Goal: Transaction & Acquisition: Purchase product/service

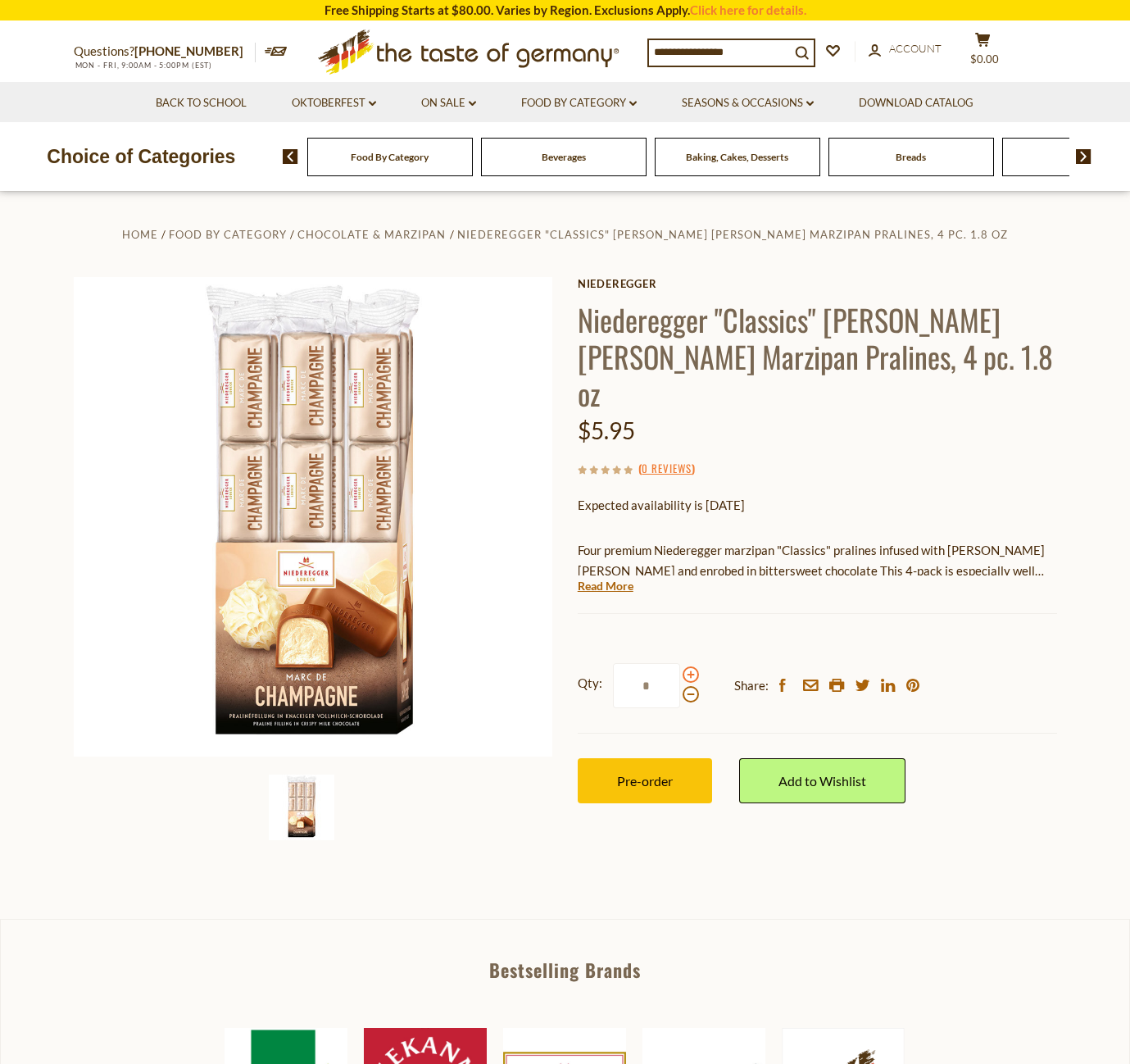
click at [691, 666] on span at bounding box center [690, 674] width 16 height 16
click at [680, 663] on input "*" at bounding box center [646, 685] width 67 height 45
click at [691, 666] on span at bounding box center [690, 674] width 16 height 16
click at [680, 663] on input "*" at bounding box center [646, 685] width 67 height 45
click at [691, 666] on span at bounding box center [690, 674] width 16 height 16
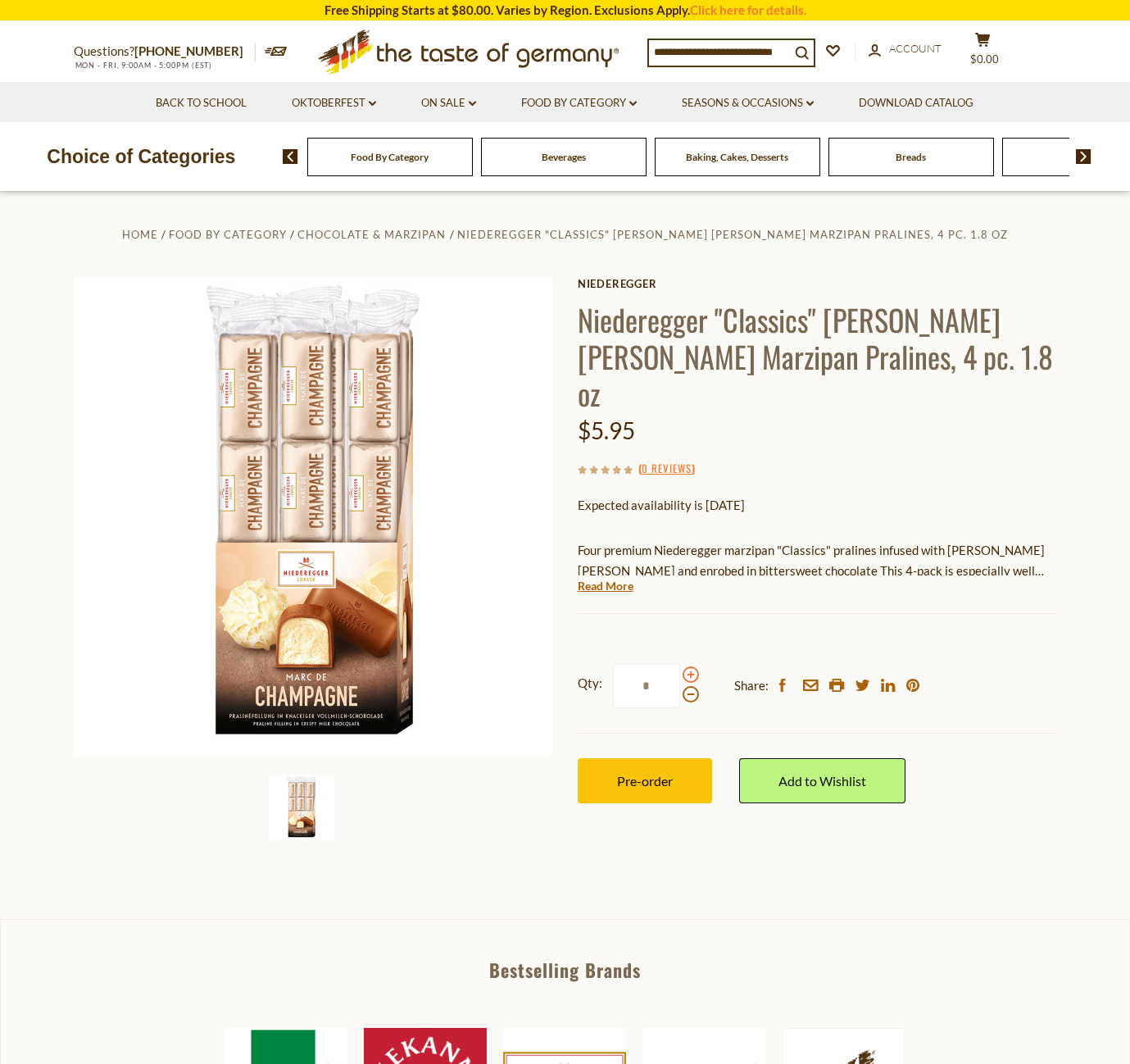
click at [680, 663] on input "*" at bounding box center [646, 685] width 67 height 45
click at [688, 686] on span at bounding box center [690, 694] width 16 height 16
click at [680, 663] on input "*" at bounding box center [646, 685] width 67 height 45
click at [688, 686] on span at bounding box center [690, 694] width 16 height 16
click at [680, 663] on input "*" at bounding box center [646, 685] width 67 height 45
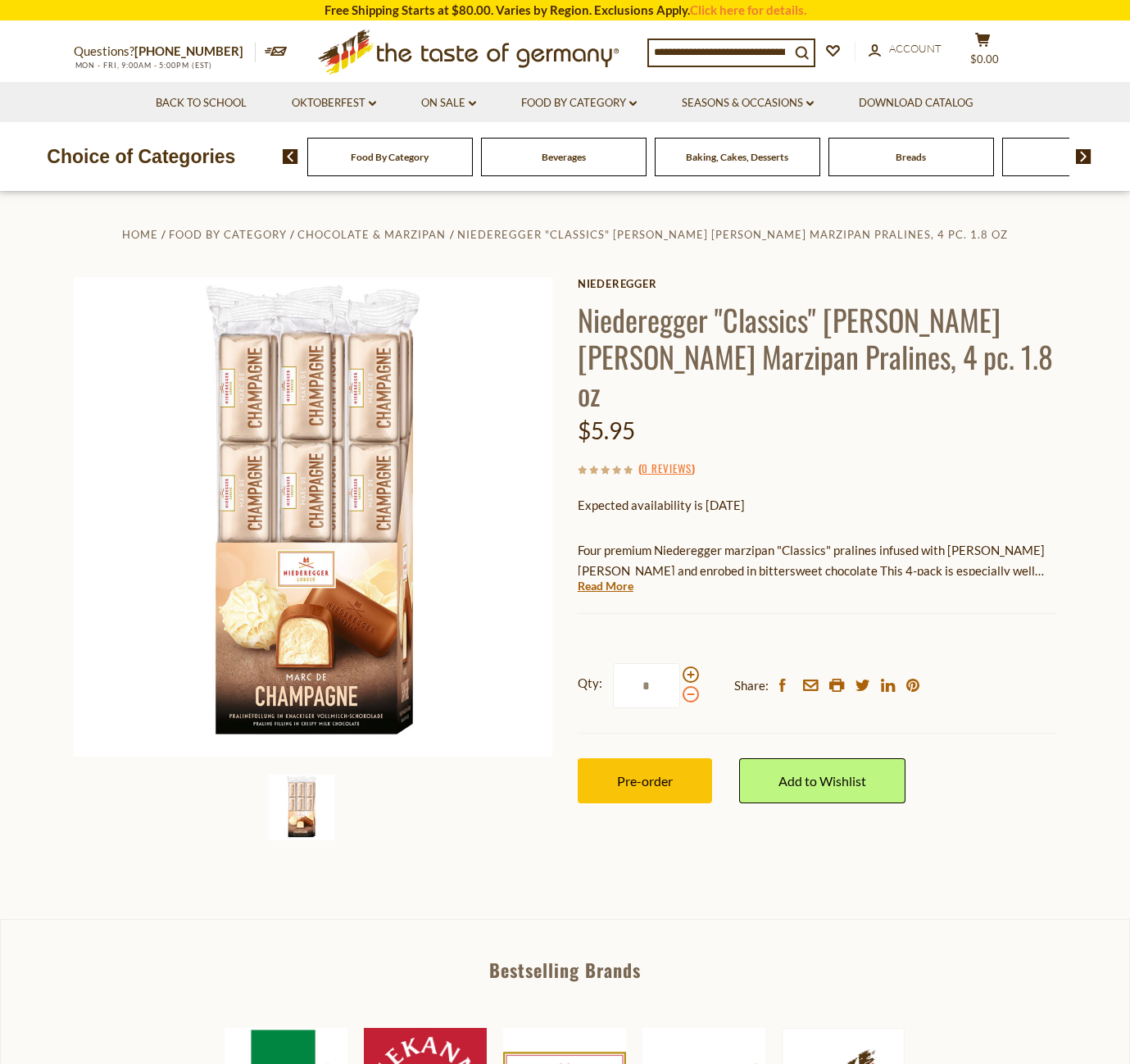
click at [687, 686] on span at bounding box center [690, 694] width 16 height 16
click at [680, 663] on input "*" at bounding box center [646, 685] width 67 height 45
click at [686, 666] on span at bounding box center [690, 674] width 16 height 16
click at [680, 663] on input "*" at bounding box center [646, 685] width 67 height 45
click at [688, 686] on span at bounding box center [690, 694] width 16 height 16
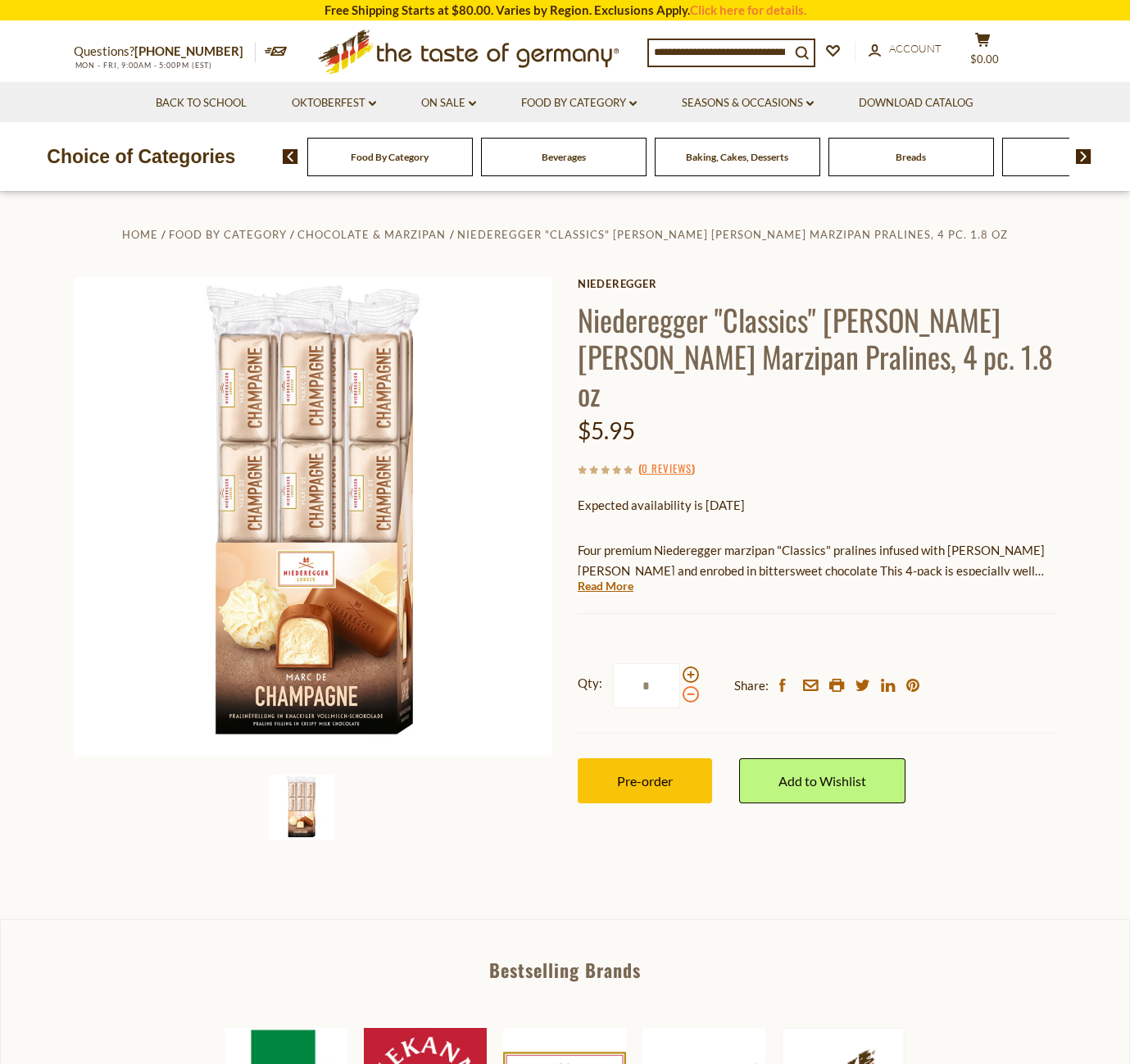
click at [680, 663] on input "*" at bounding box center [646, 685] width 67 height 45
click at [688, 666] on span at bounding box center [690, 674] width 16 height 16
click at [680, 663] on input "*" at bounding box center [646, 685] width 67 height 45
type input "*"
click at [658, 773] on span "Pre-order" at bounding box center [645, 780] width 56 height 16
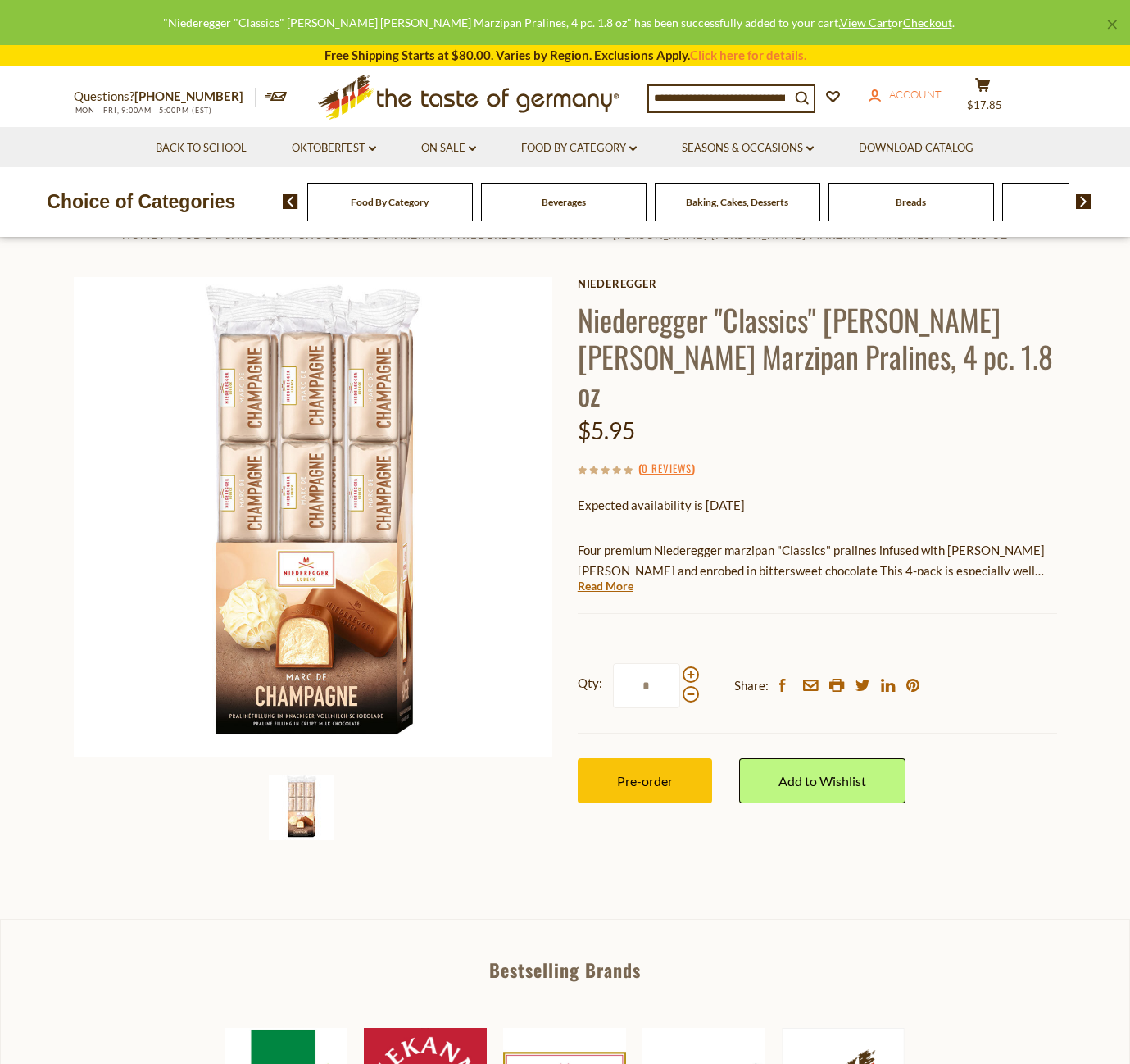
click at [931, 92] on span "Account" at bounding box center [915, 94] width 52 height 13
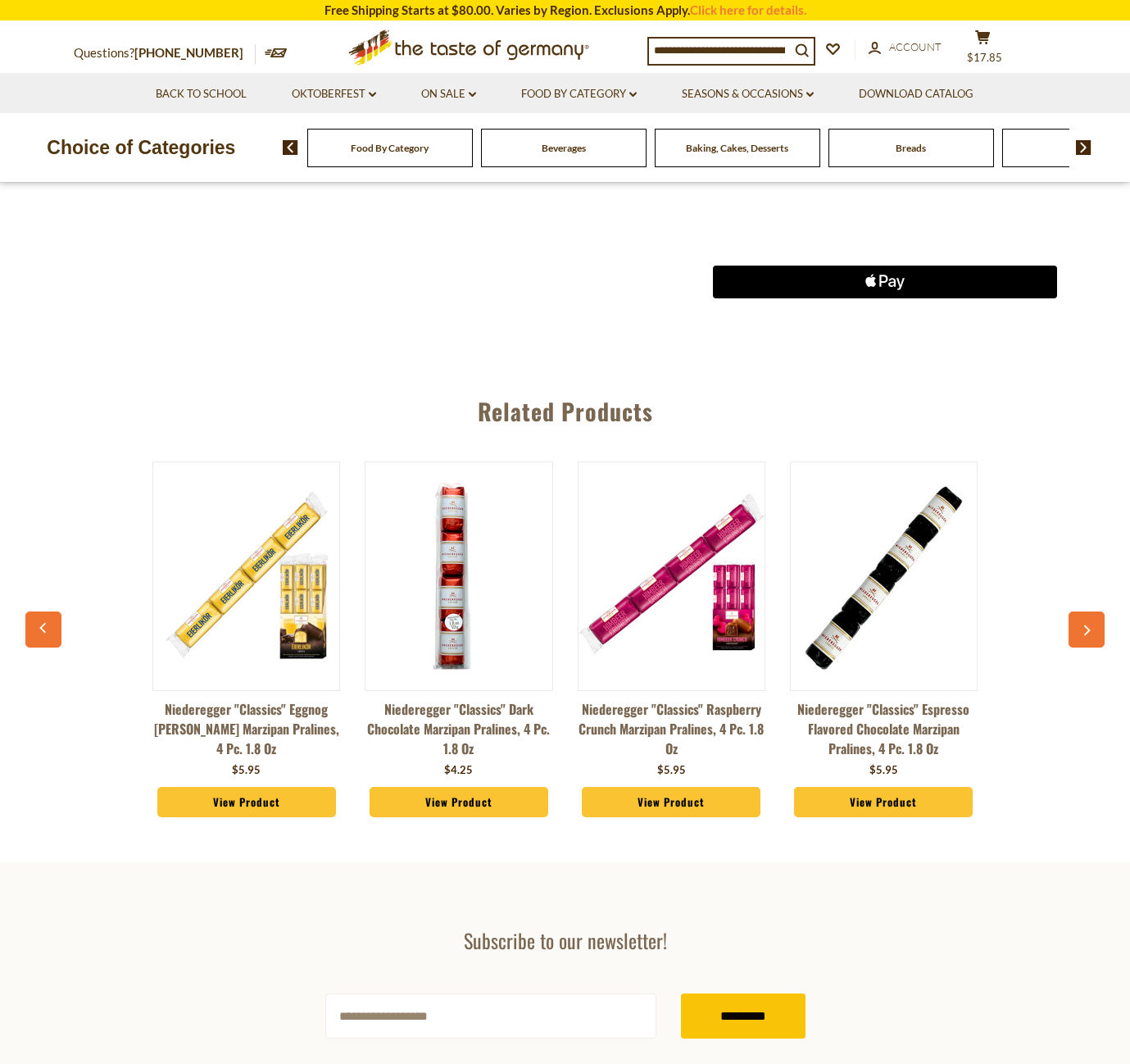
scroll to position [788, 0]
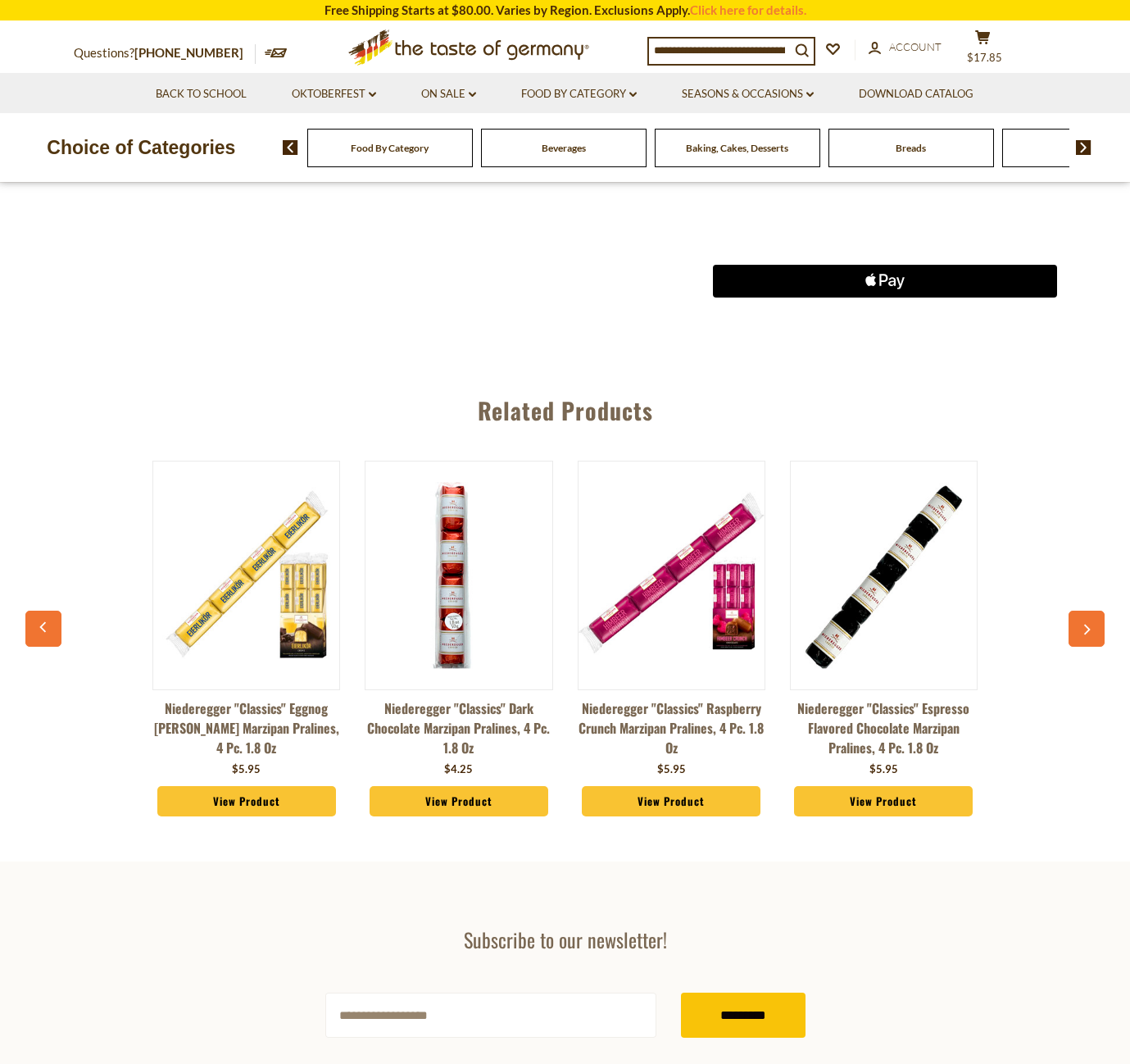
click at [255, 792] on link "View Product" at bounding box center [247, 801] width 179 height 31
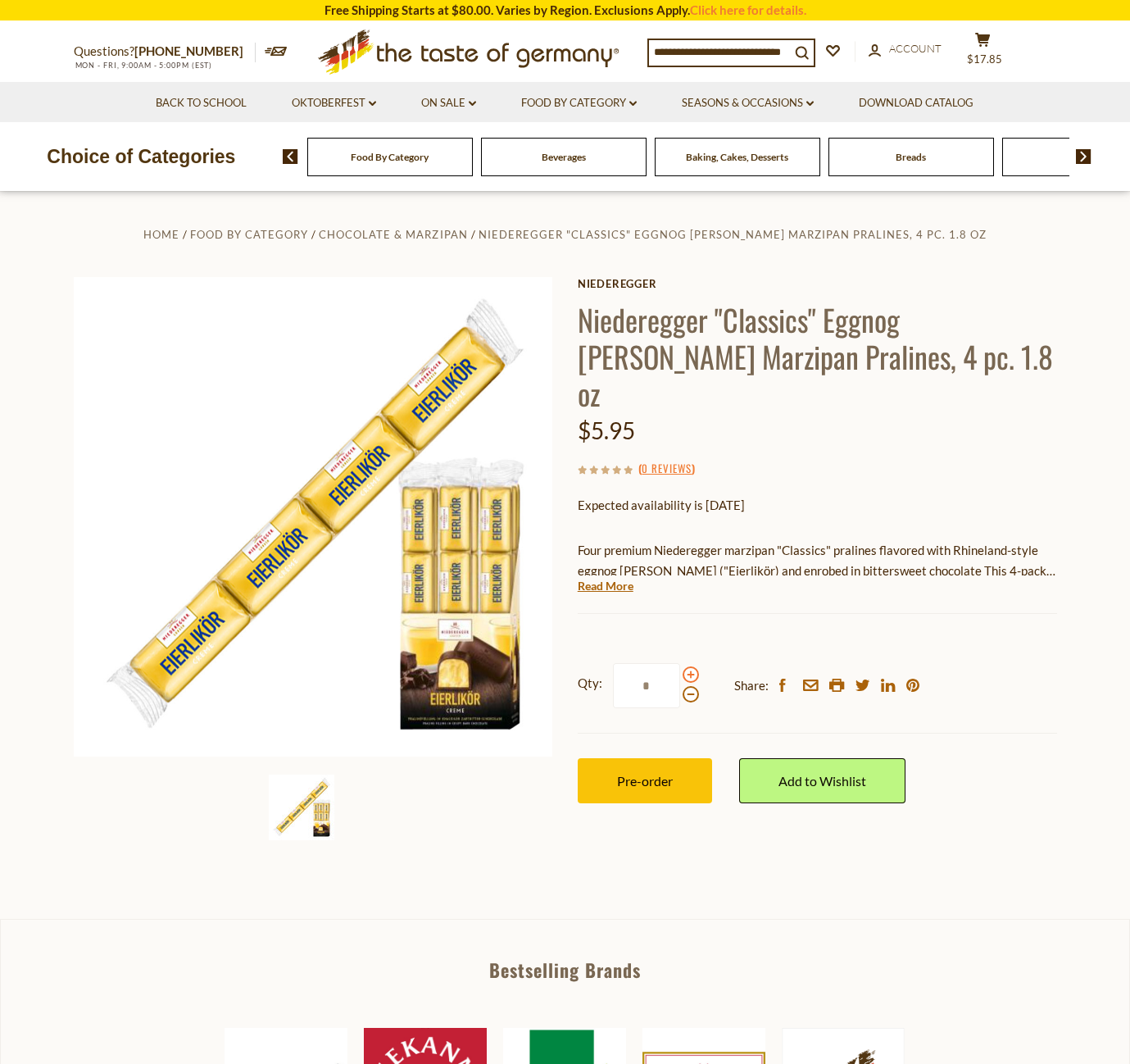
click at [690, 666] on span at bounding box center [690, 674] width 16 height 16
click at [680, 663] on input "*" at bounding box center [646, 685] width 67 height 45
type input "*"
click at [661, 758] on button "Pre-order" at bounding box center [645, 780] width 134 height 45
click at [658, 773] on span "Pre-order" at bounding box center [645, 780] width 56 height 16
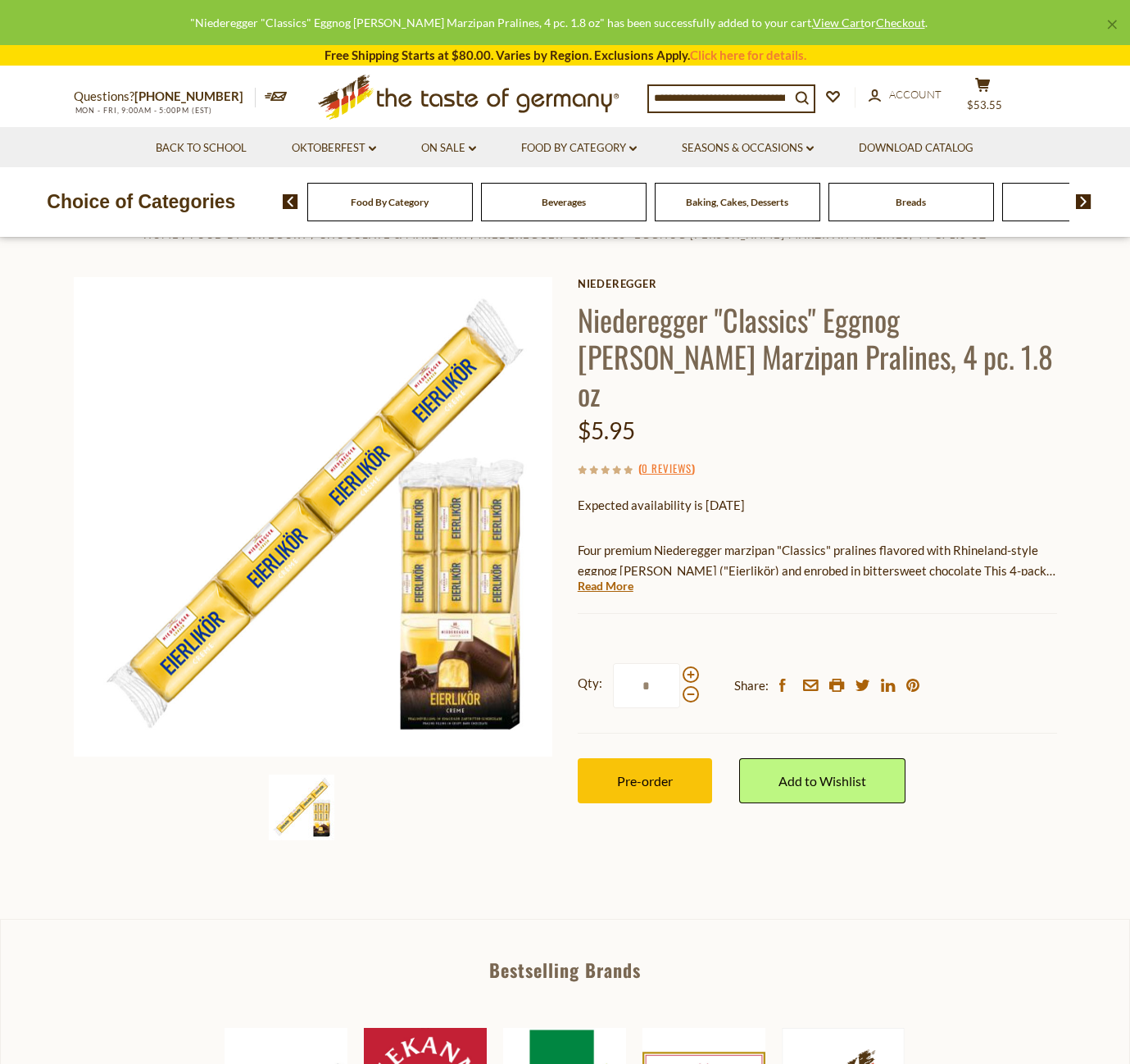
click at [1000, 93] on button "cart $53.55" at bounding box center [983, 98] width 49 height 41
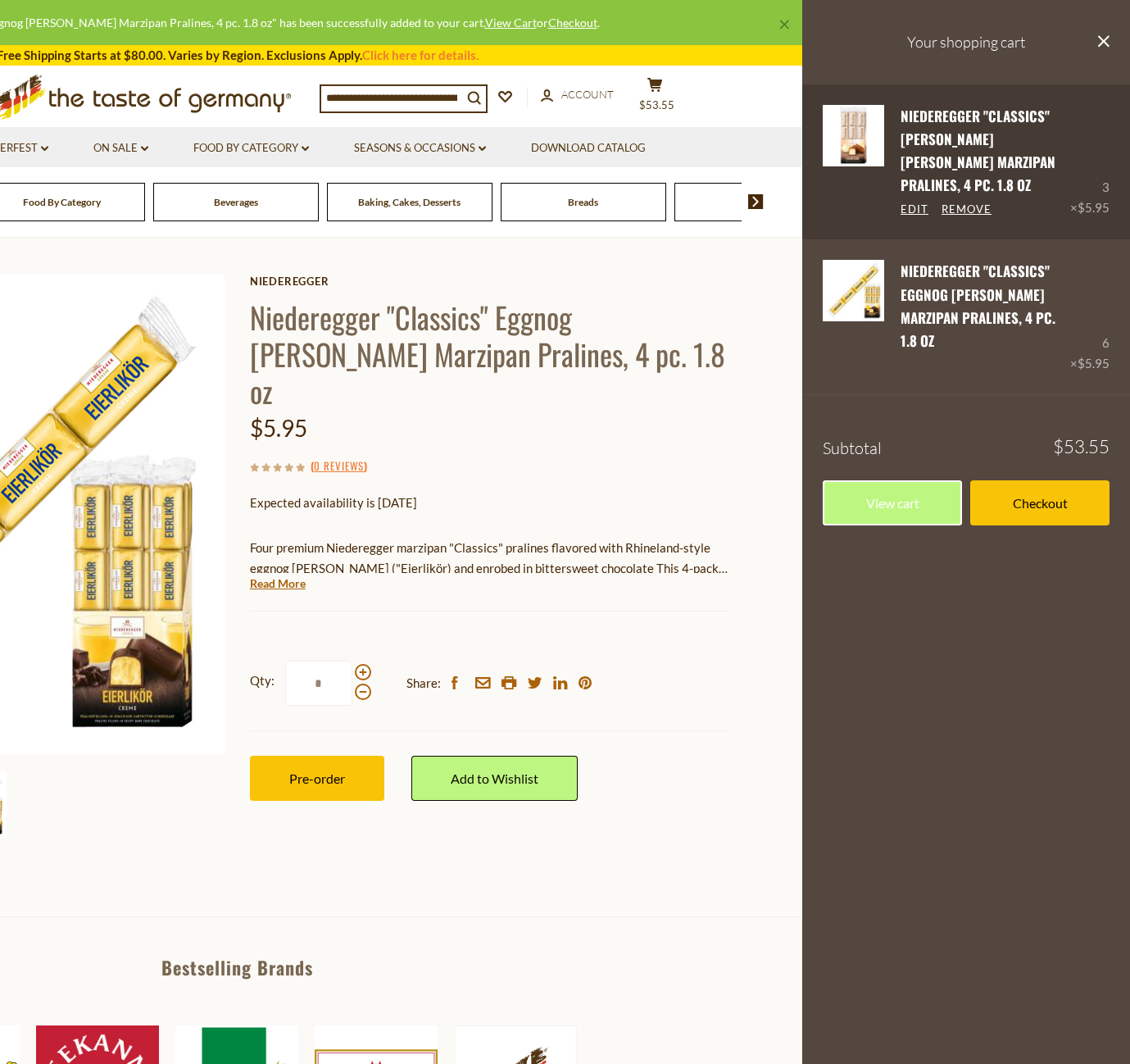
scroll to position [2, 0]
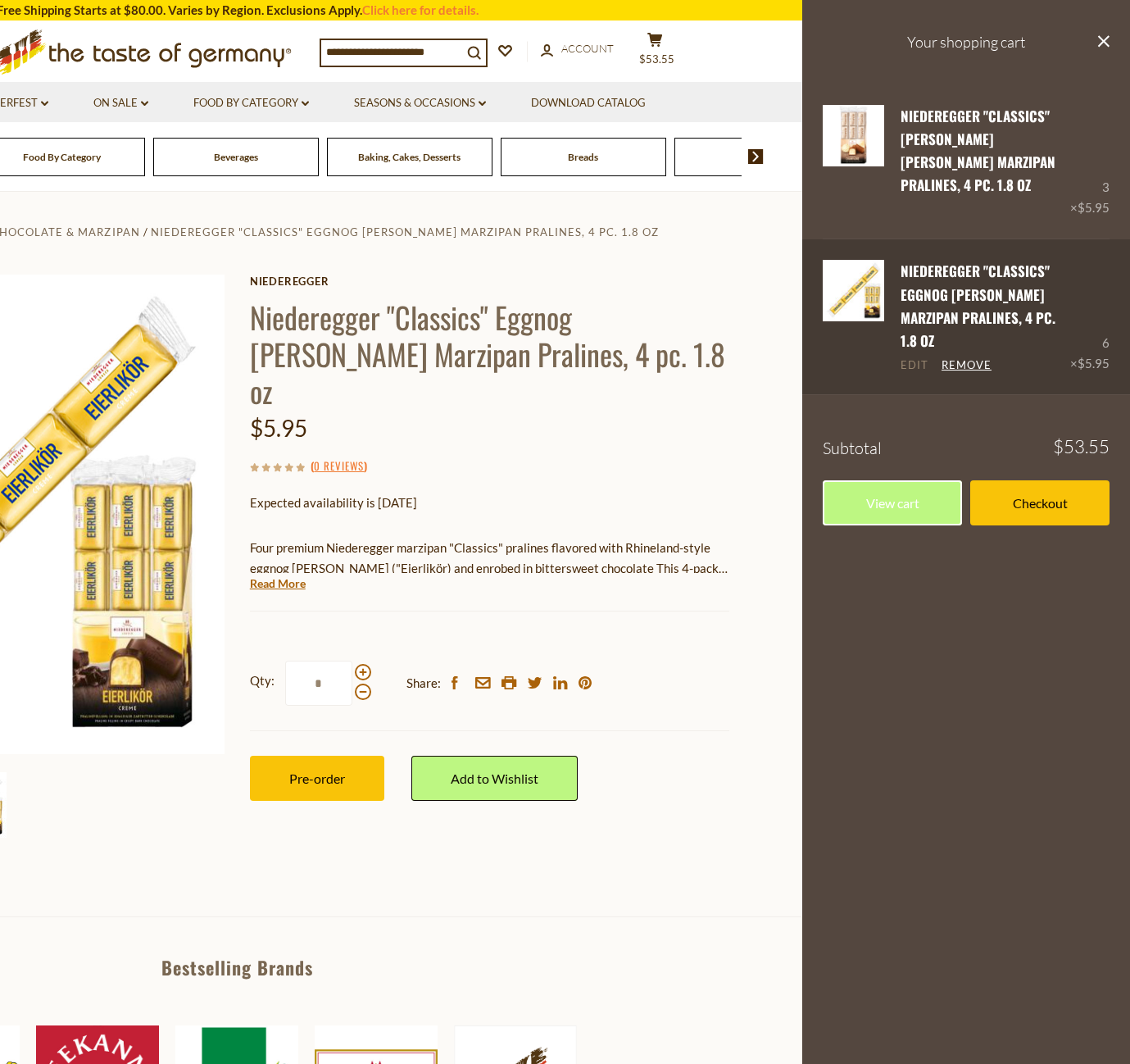
click at [913, 358] on link "Edit" at bounding box center [914, 366] width 28 height 15
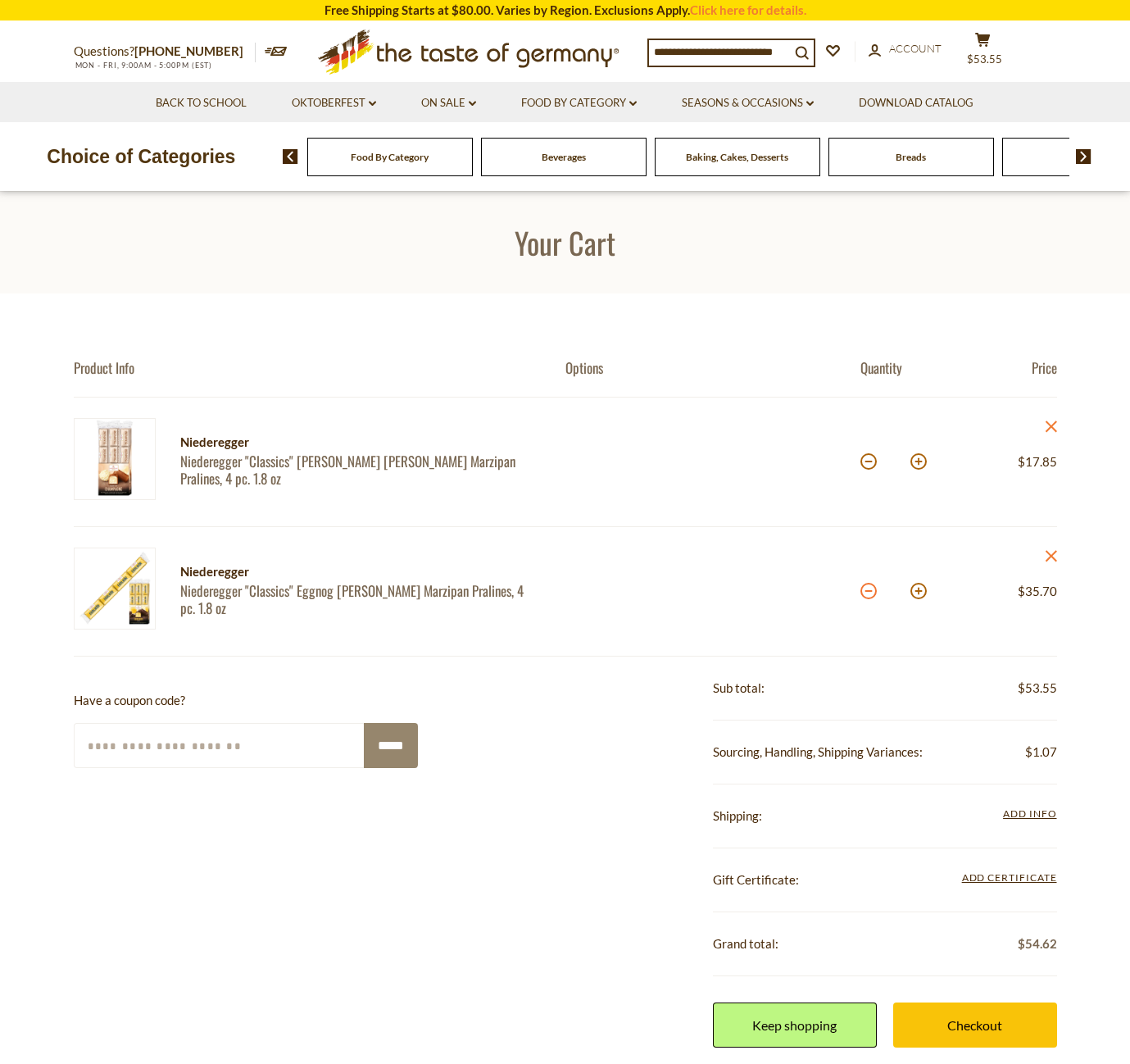
click at [876, 592] on div "*" at bounding box center [893, 591] width 66 height 45
click at [868, 591] on button at bounding box center [868, 591] width 16 height 16
type input "*"
click at [866, 589] on button at bounding box center [868, 591] width 16 height 16
type input "*"
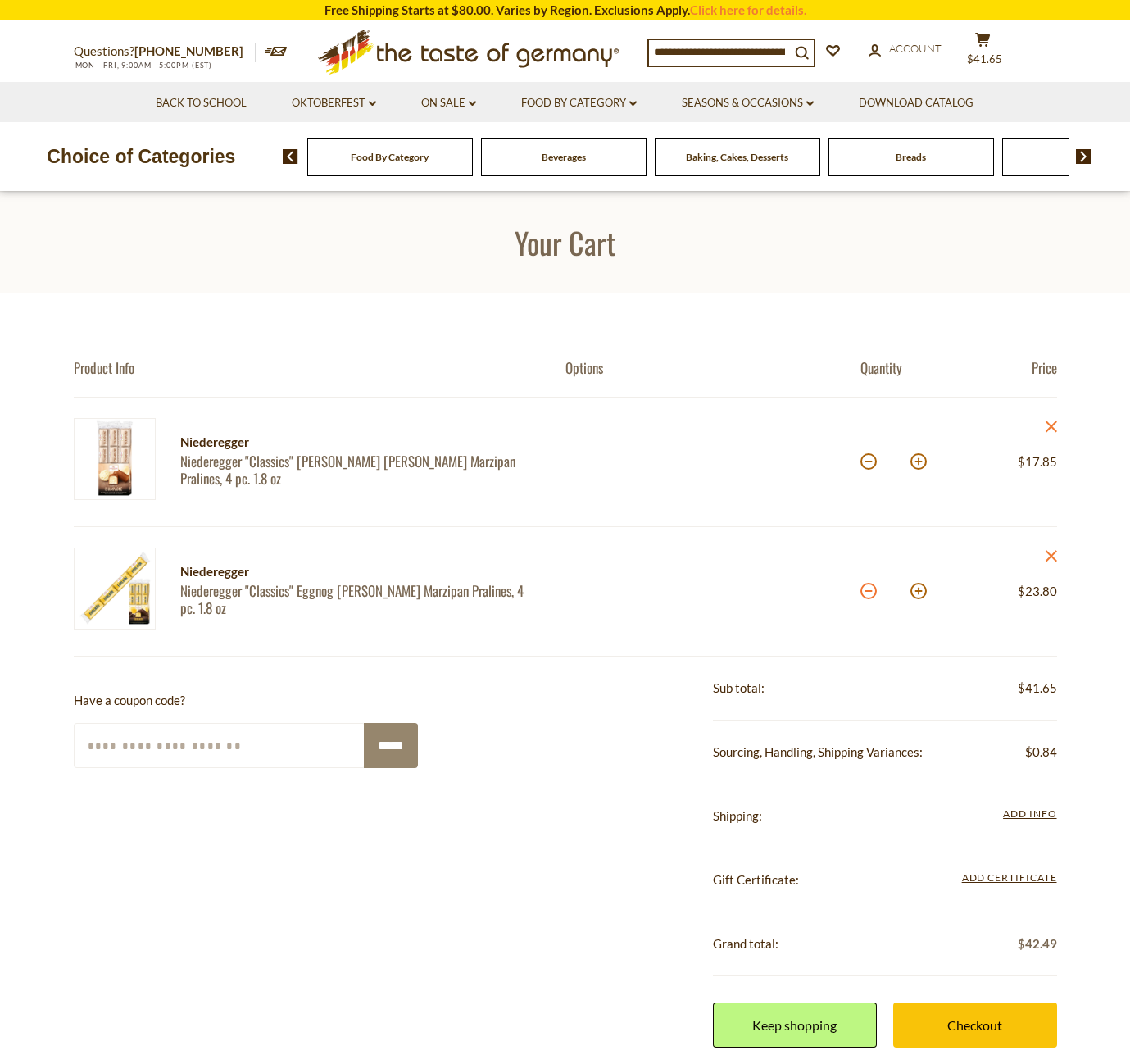
click at [866, 589] on button at bounding box center [868, 591] width 16 height 16
type input "*"
click at [866, 589] on button at bounding box center [868, 591] width 16 height 16
type input "*"
click at [872, 461] on button at bounding box center [868, 462] width 16 height 16
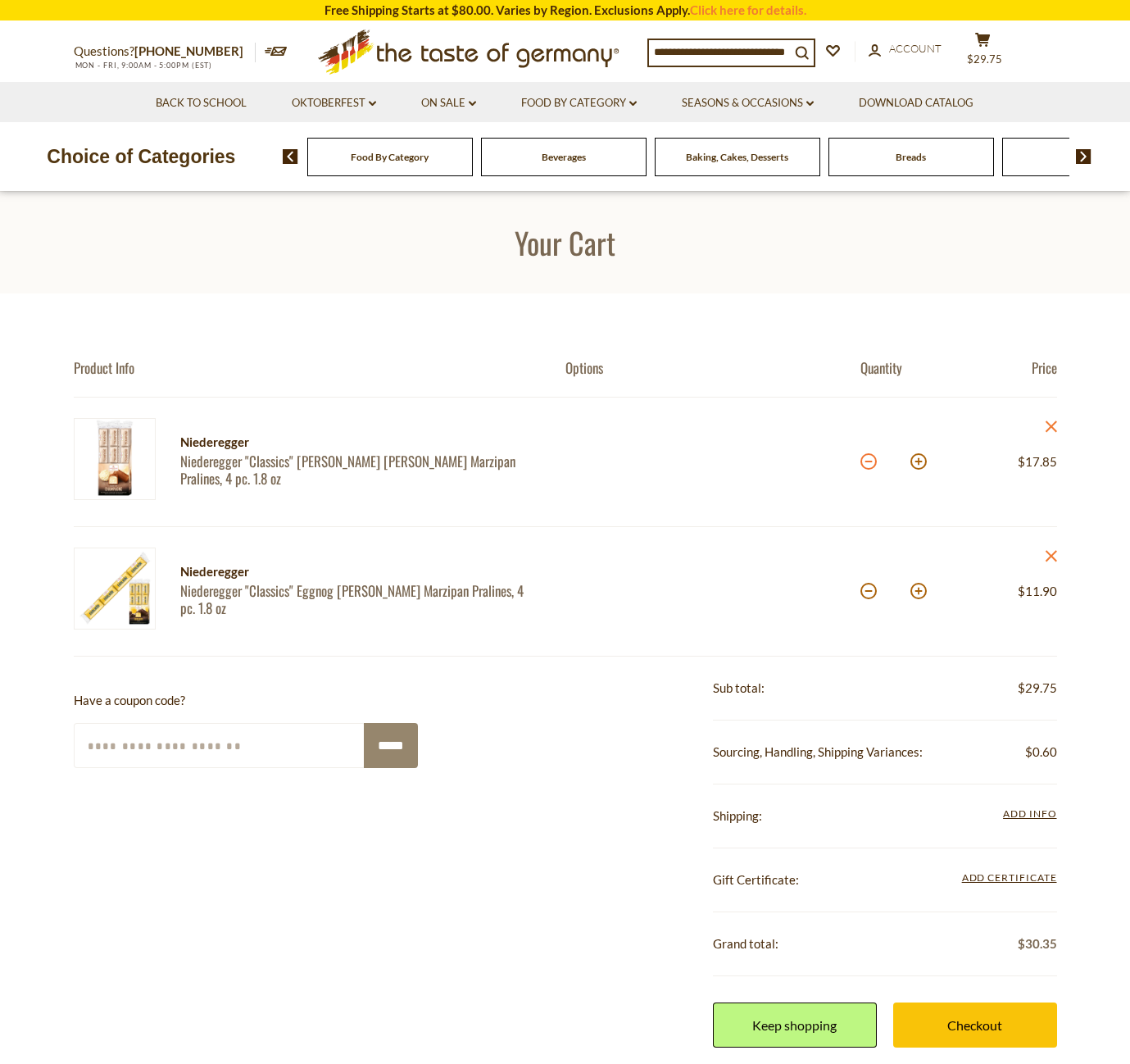
type input "*"
click at [917, 464] on button at bounding box center [918, 462] width 16 height 16
type input "*"
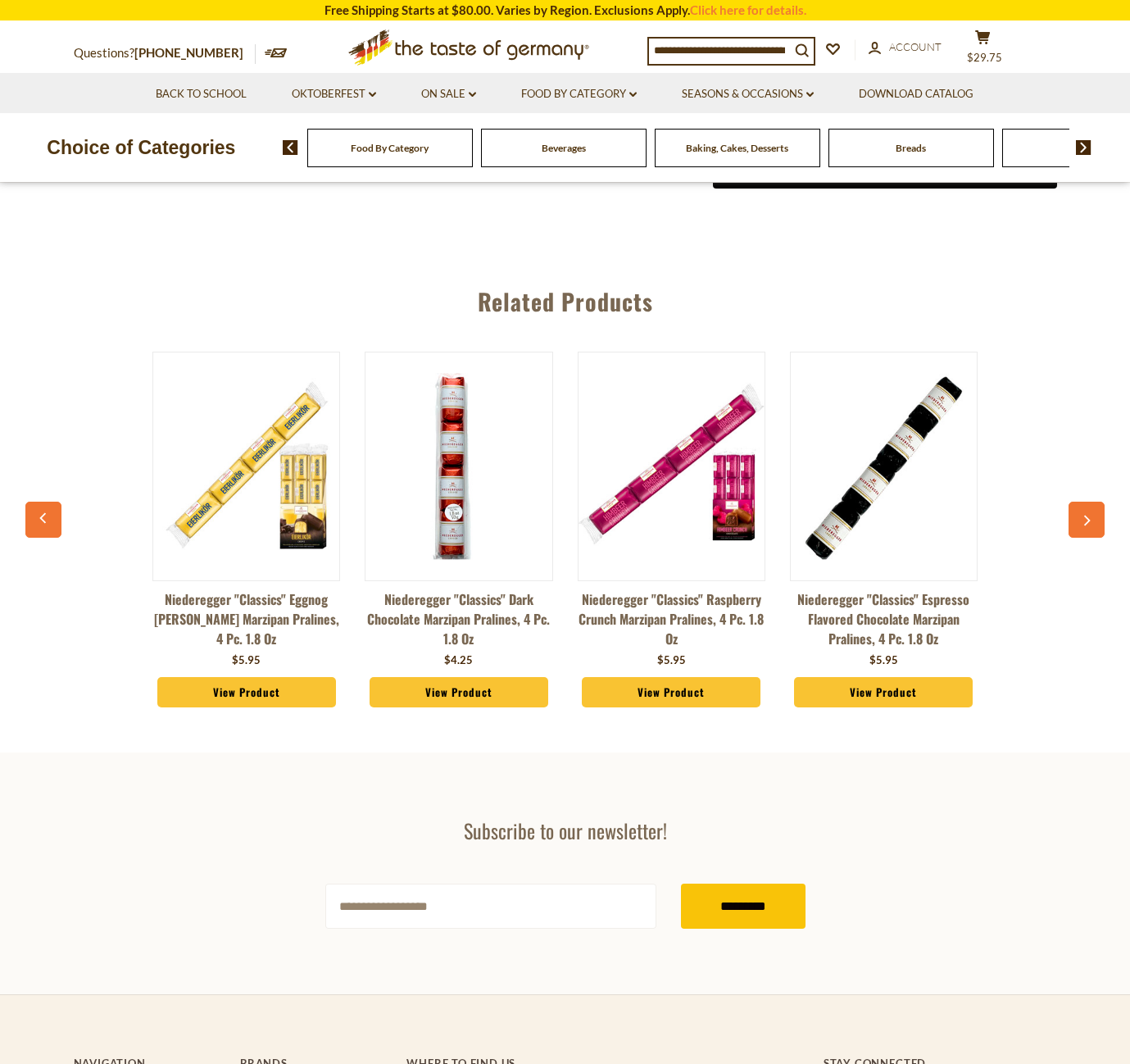
scroll to position [1117, 0]
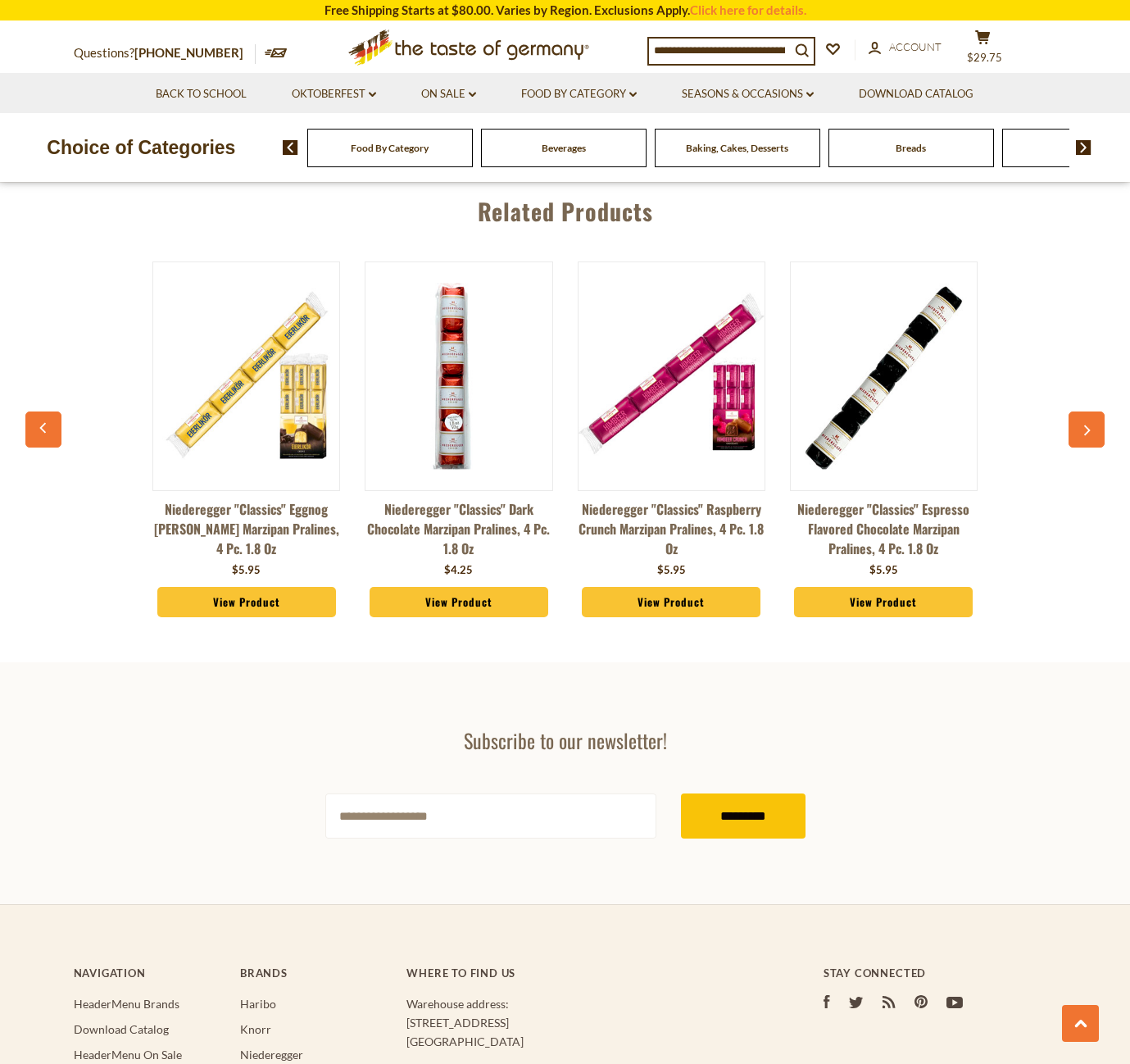
click at [872, 593] on link "View Product" at bounding box center [883, 602] width 179 height 31
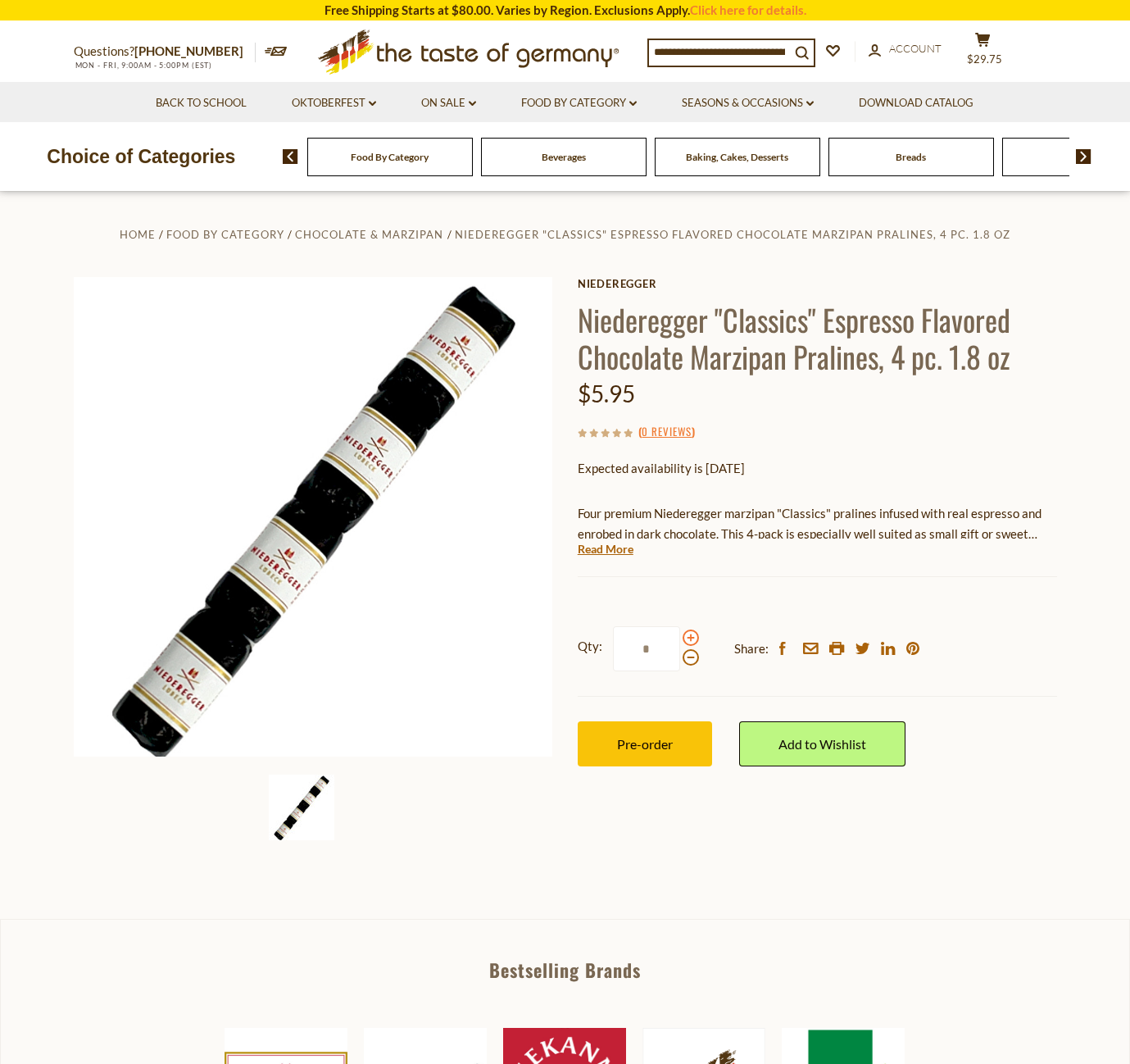
click at [689, 630] on span at bounding box center [690, 637] width 16 height 16
click at [680, 630] on input "*" at bounding box center [646, 648] width 67 height 45
type input "*"
click at [658, 730] on button "Pre-order" at bounding box center [645, 743] width 134 height 45
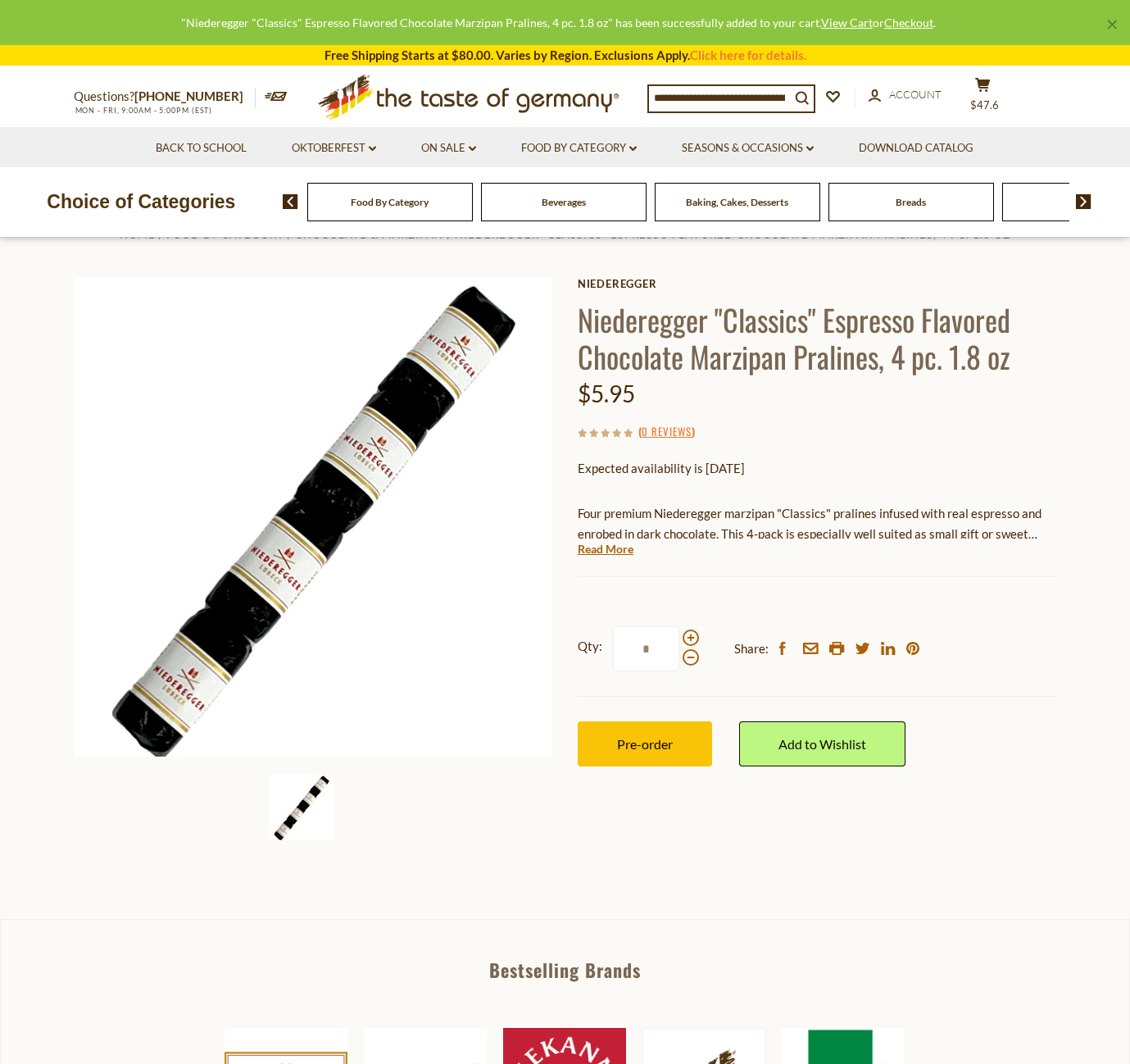
click at [990, 98] on span "$47.6" at bounding box center [984, 105] width 29 height 13
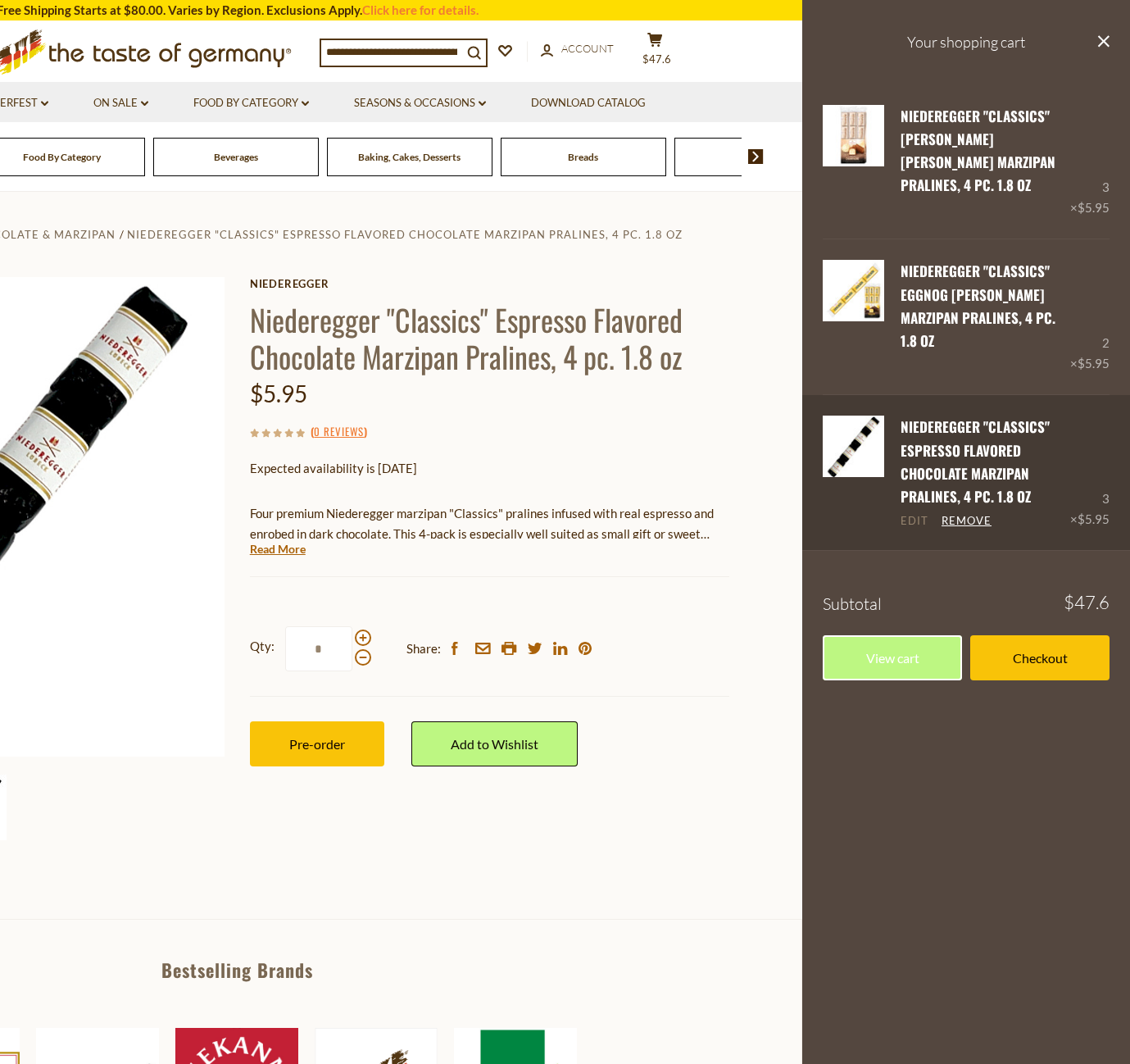
click at [908, 514] on link "Edit" at bounding box center [914, 521] width 28 height 15
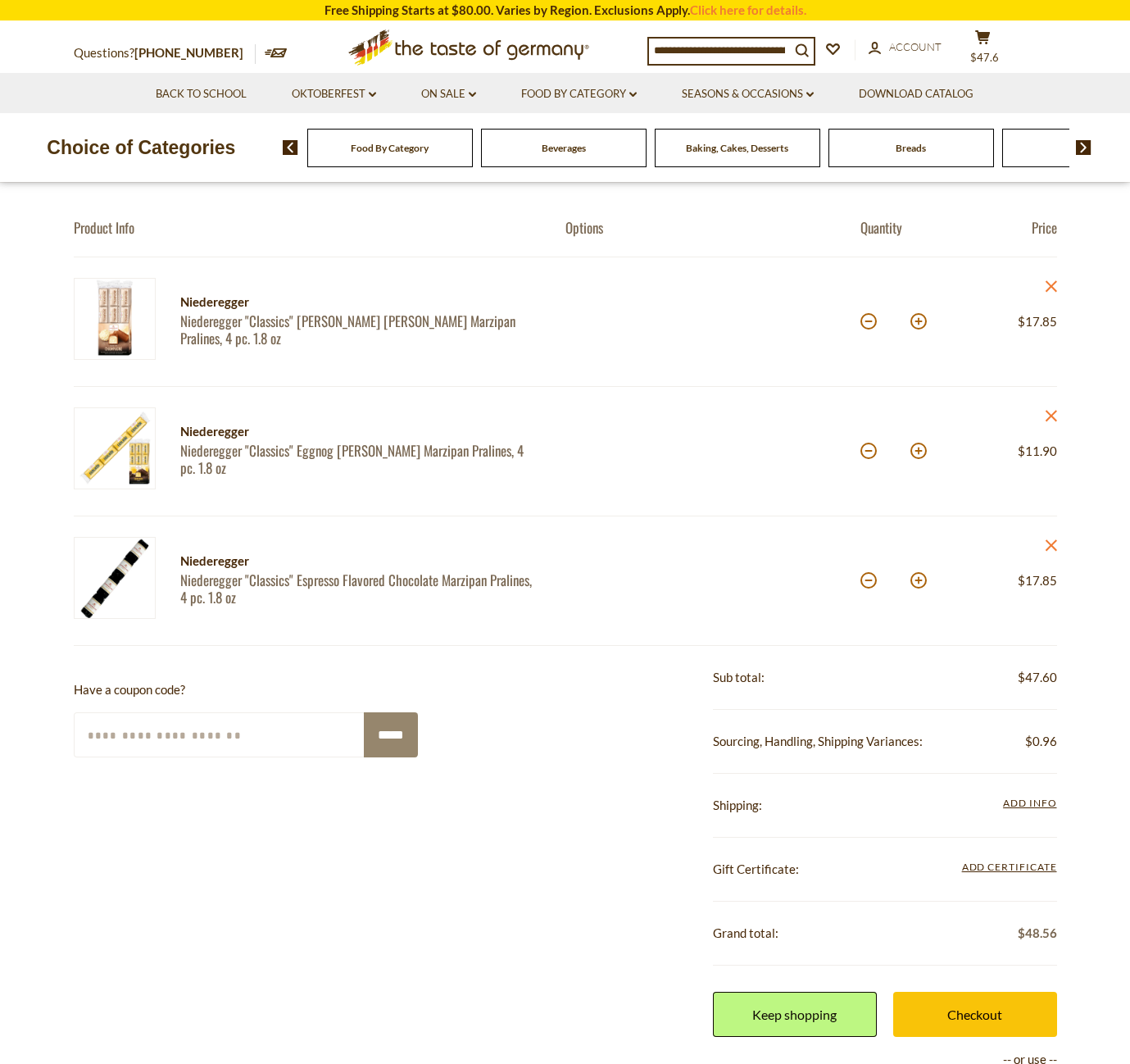
scroll to position [140, 0]
click at [920, 451] on button at bounding box center [918, 451] width 16 height 16
type input "*"
click at [915, 318] on button at bounding box center [918, 322] width 16 height 16
type input "*"
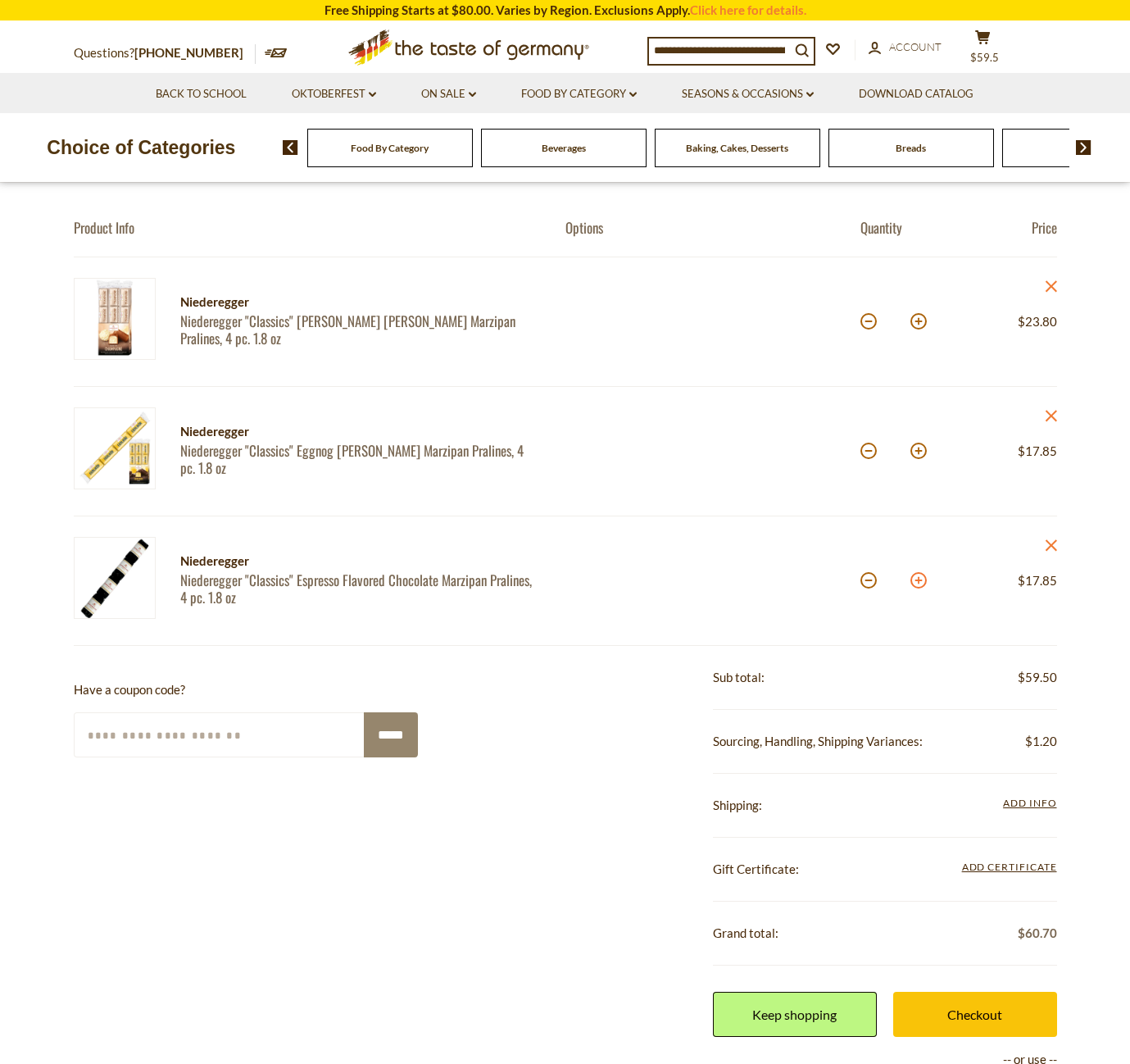
click at [918, 581] on button at bounding box center [918, 580] width 16 height 16
type input "*"
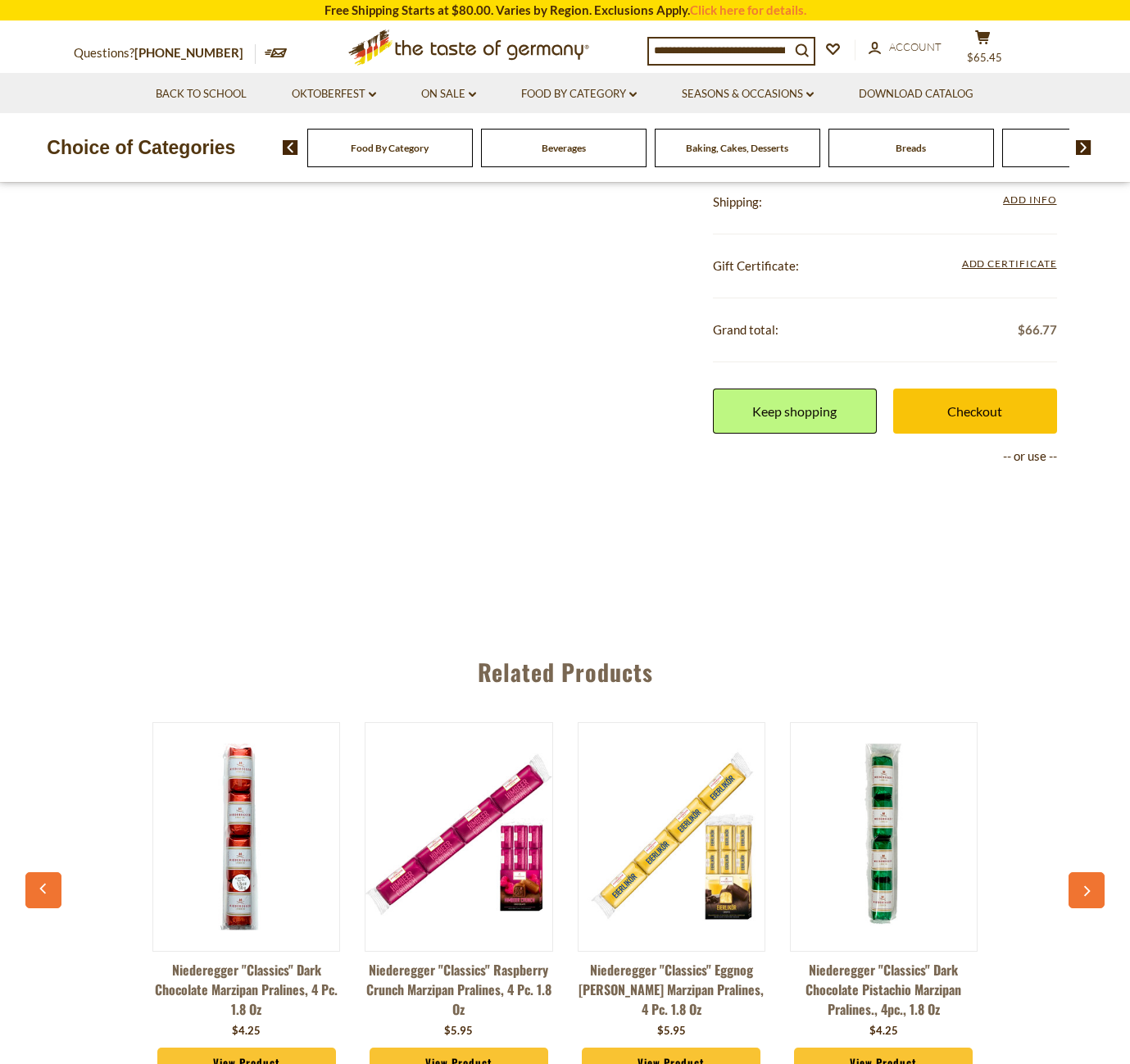
scroll to position [997, 0]
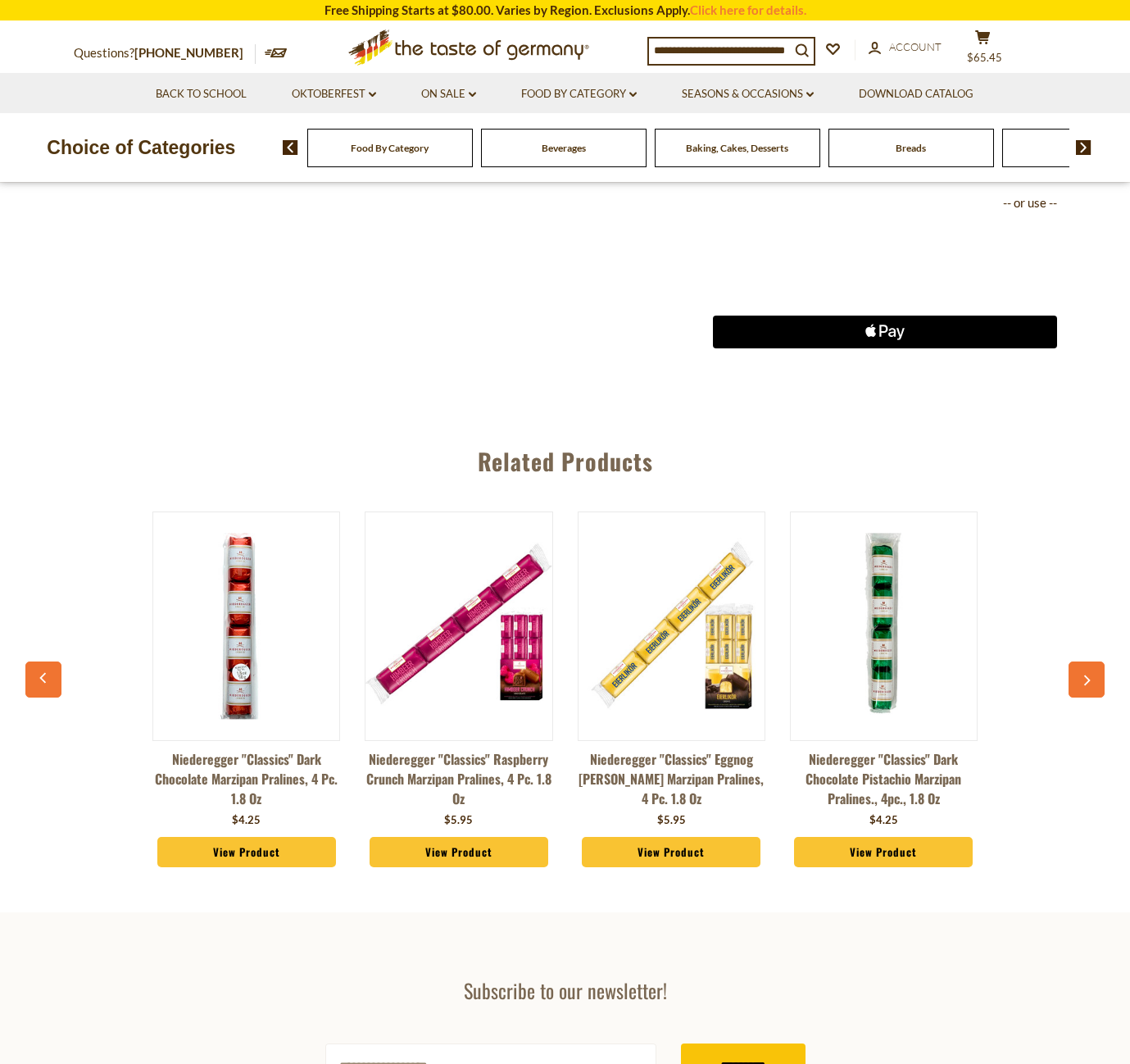
click at [1078, 670] on button "button" at bounding box center [1087, 679] width 36 height 36
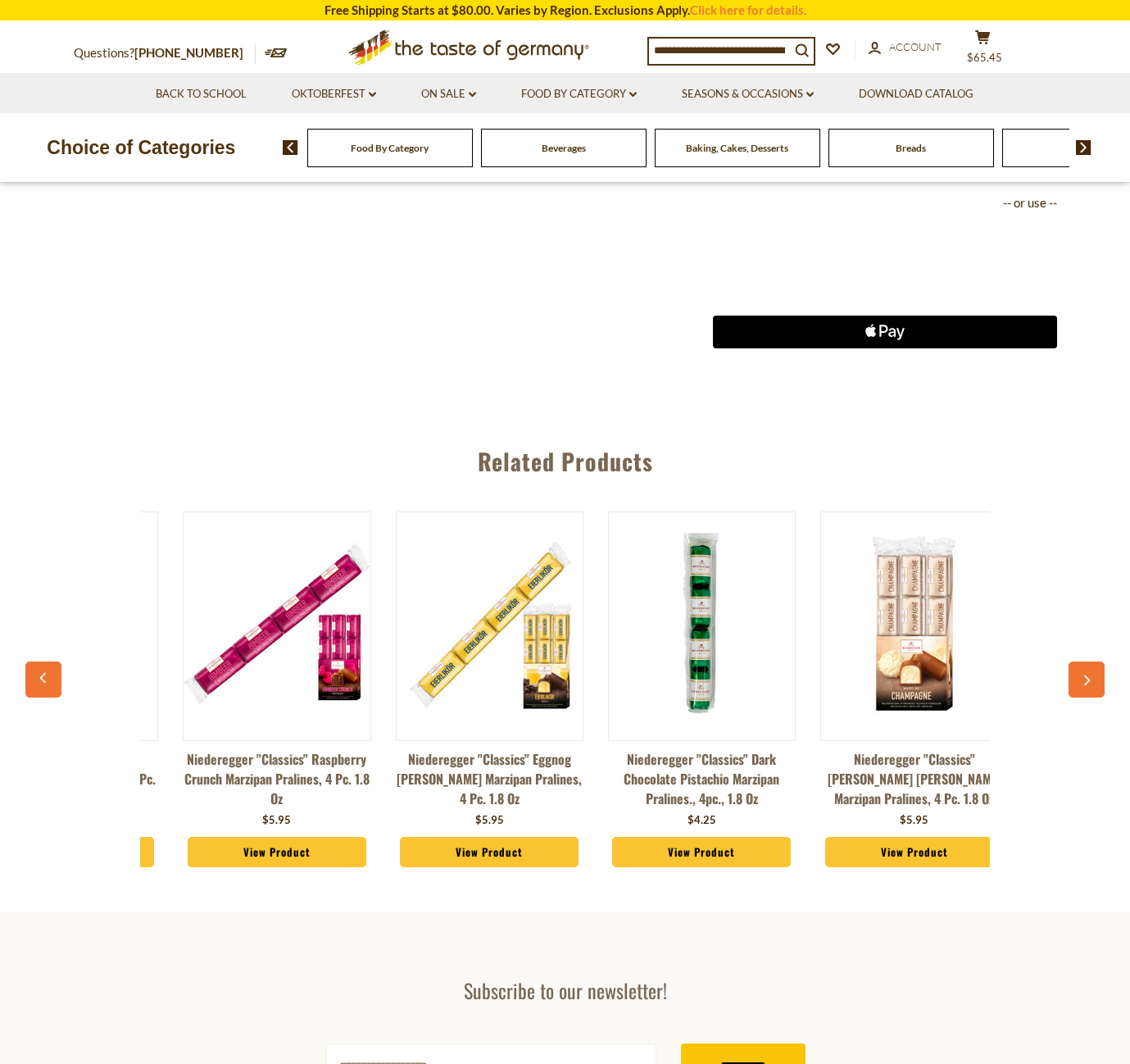
scroll to position [0, 212]
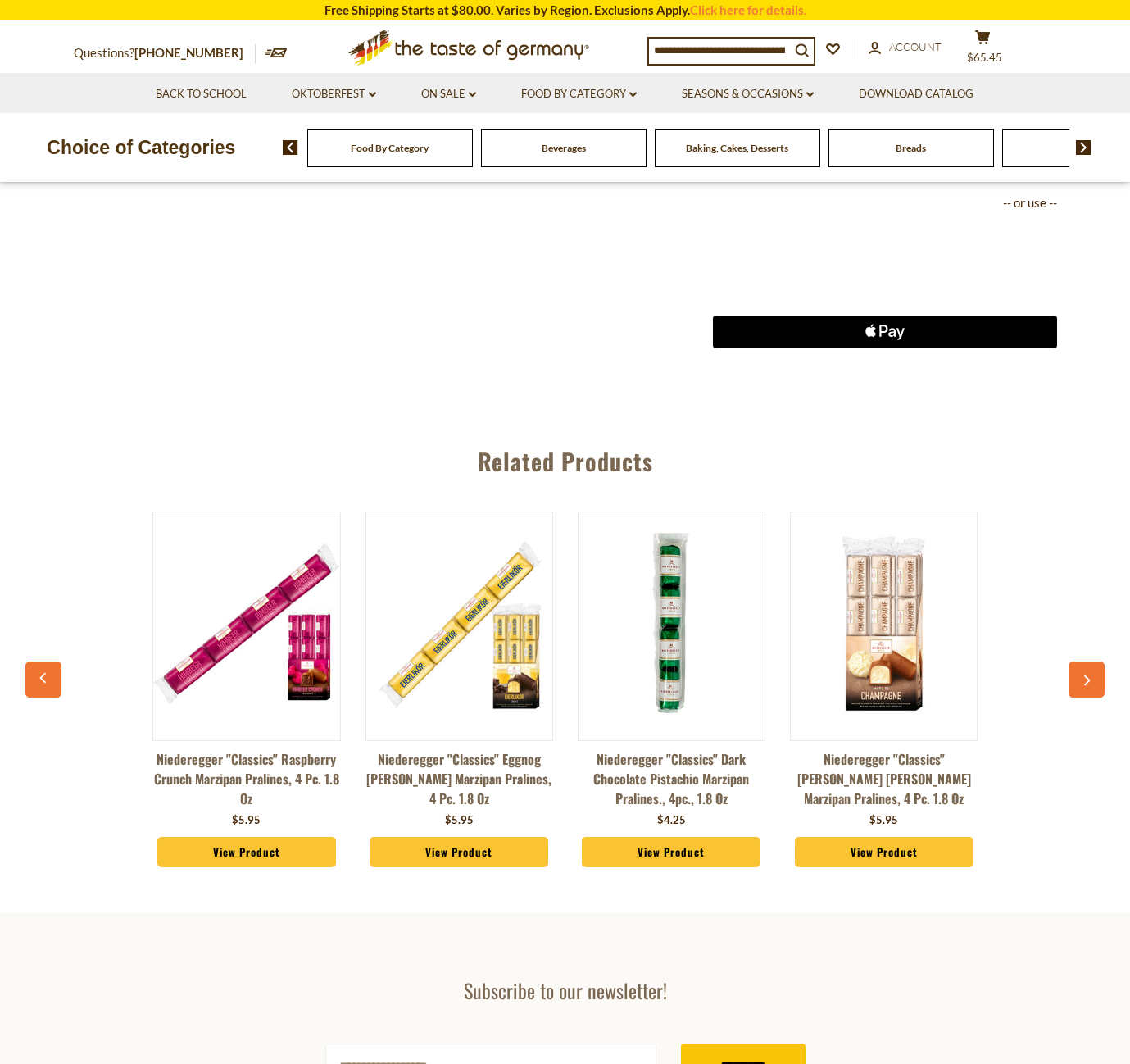
click at [1078, 670] on button "button" at bounding box center [1087, 679] width 36 height 36
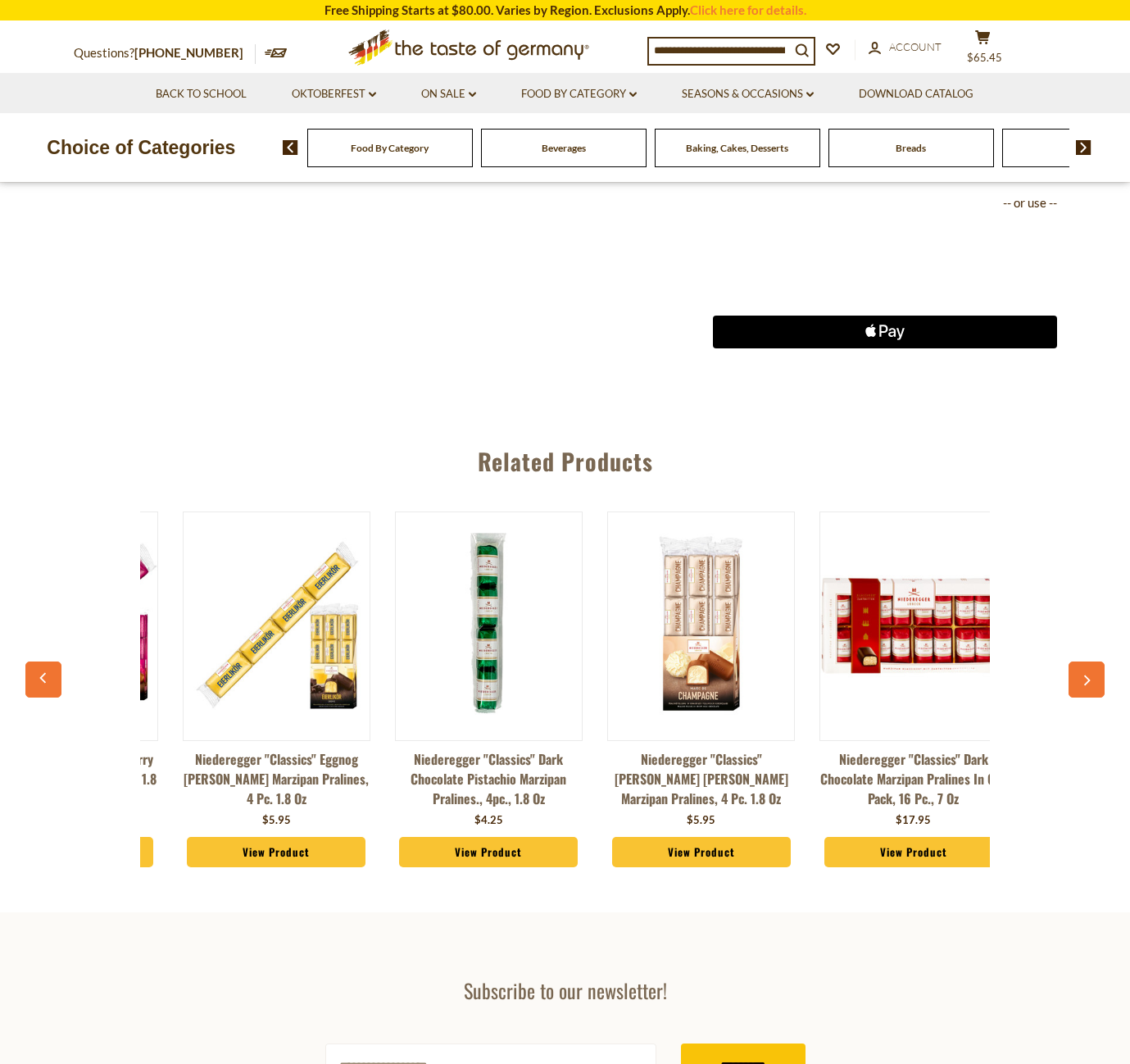
scroll to position [0, 425]
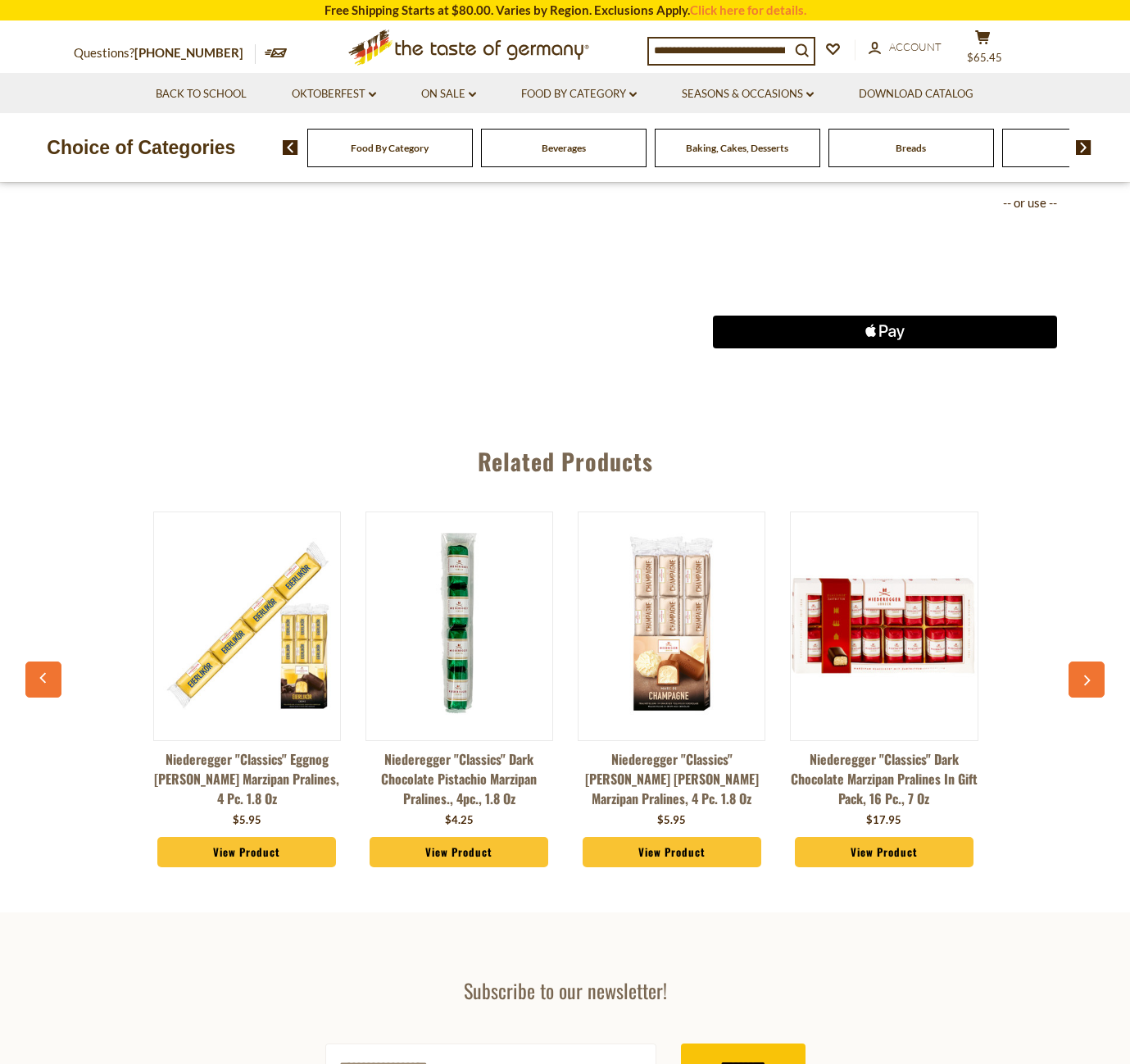
click at [1078, 670] on button "button" at bounding box center [1087, 679] width 36 height 36
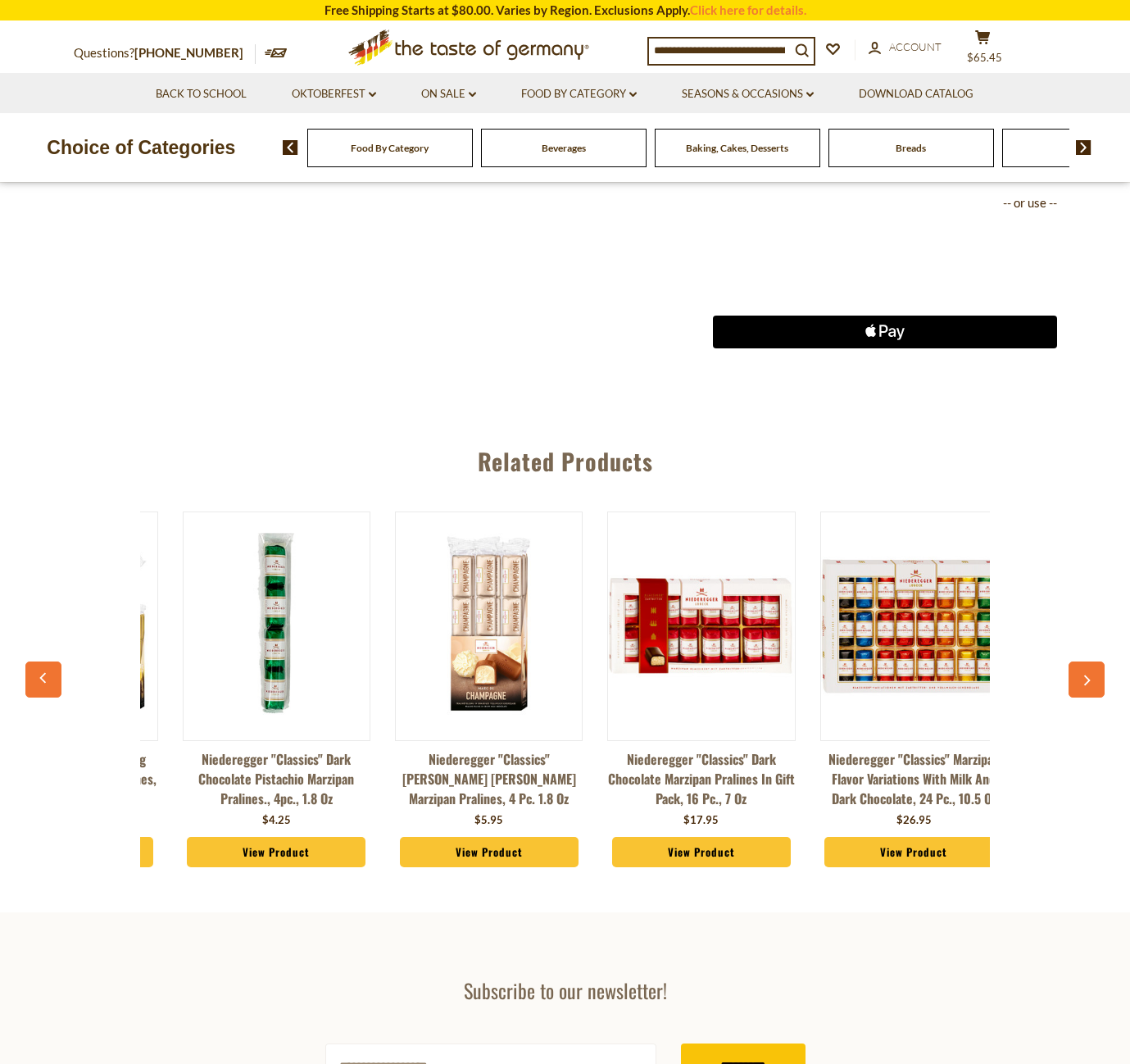
scroll to position [0, 636]
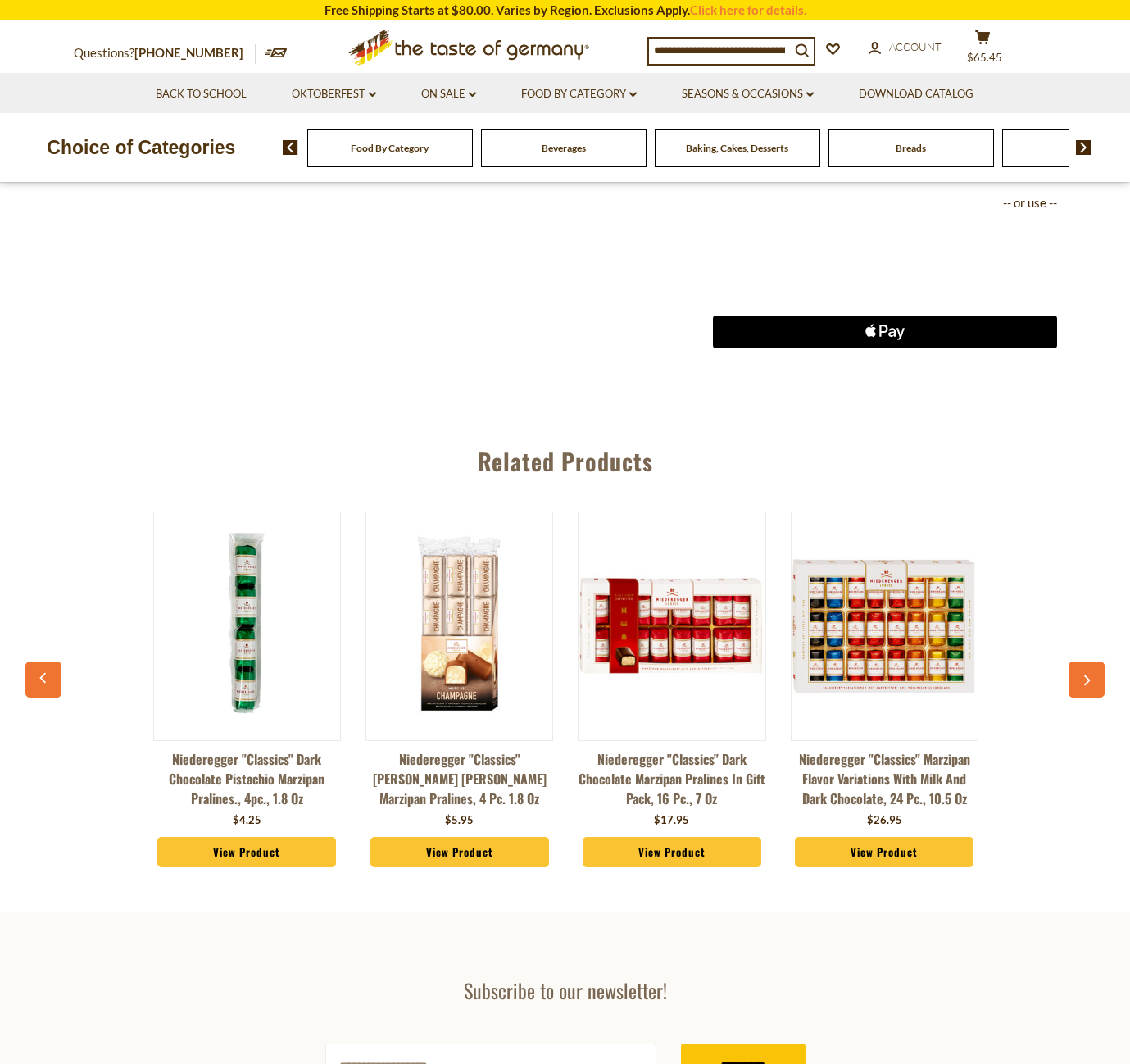
click at [1078, 670] on button "button" at bounding box center [1087, 679] width 36 height 36
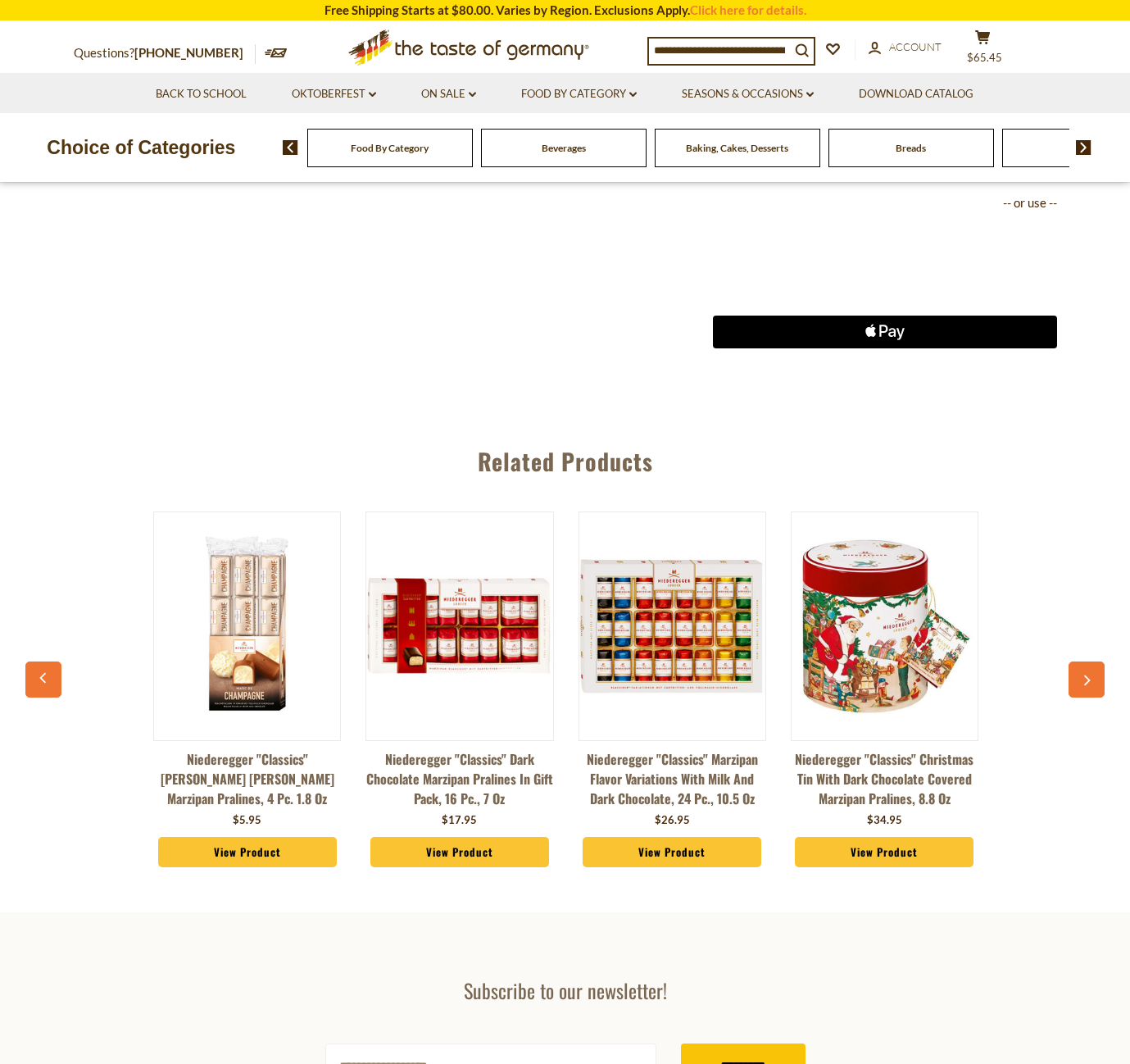
click at [1078, 670] on button "button" at bounding box center [1087, 679] width 36 height 36
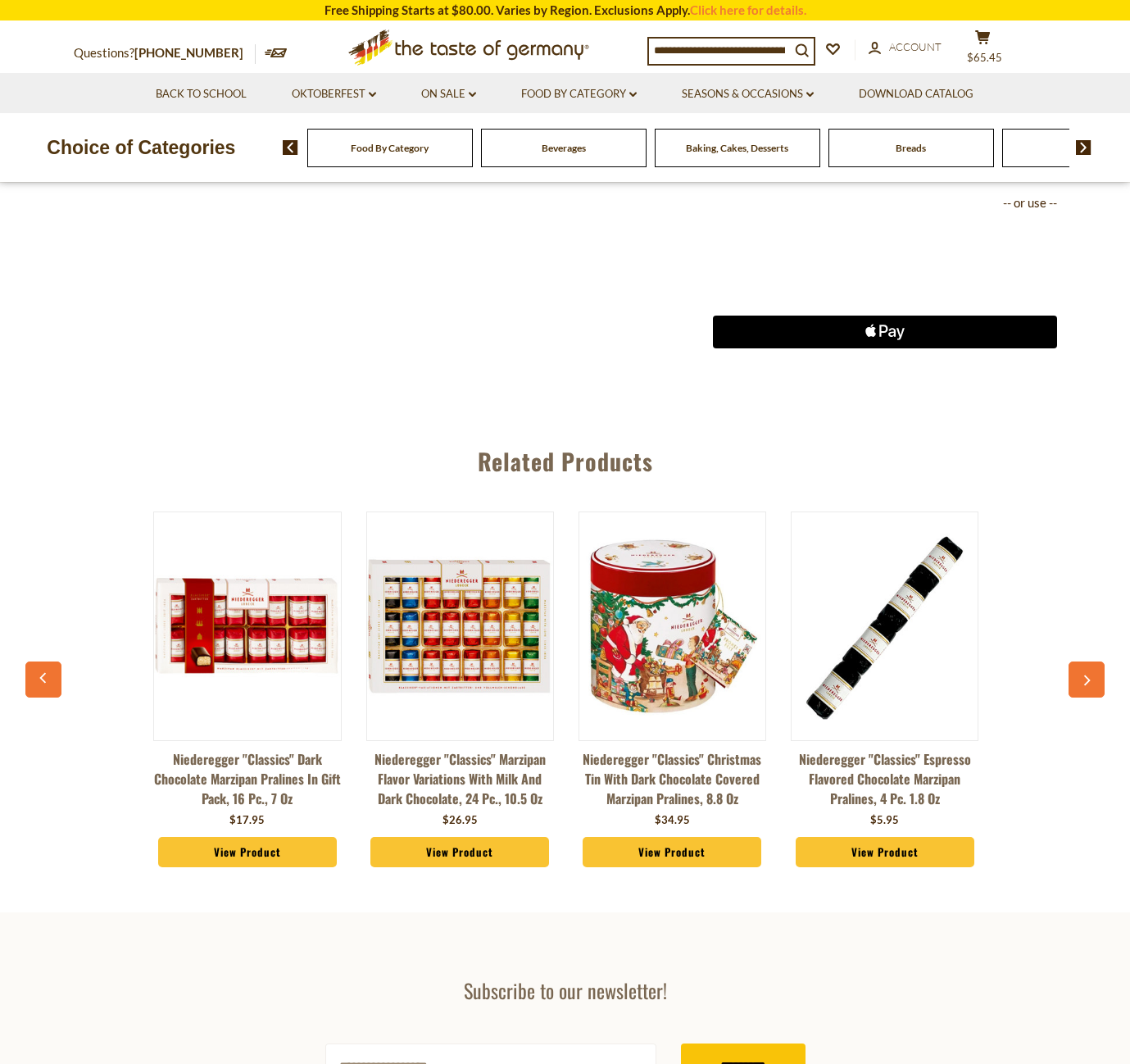
click at [1078, 670] on button "button" at bounding box center [1087, 679] width 36 height 36
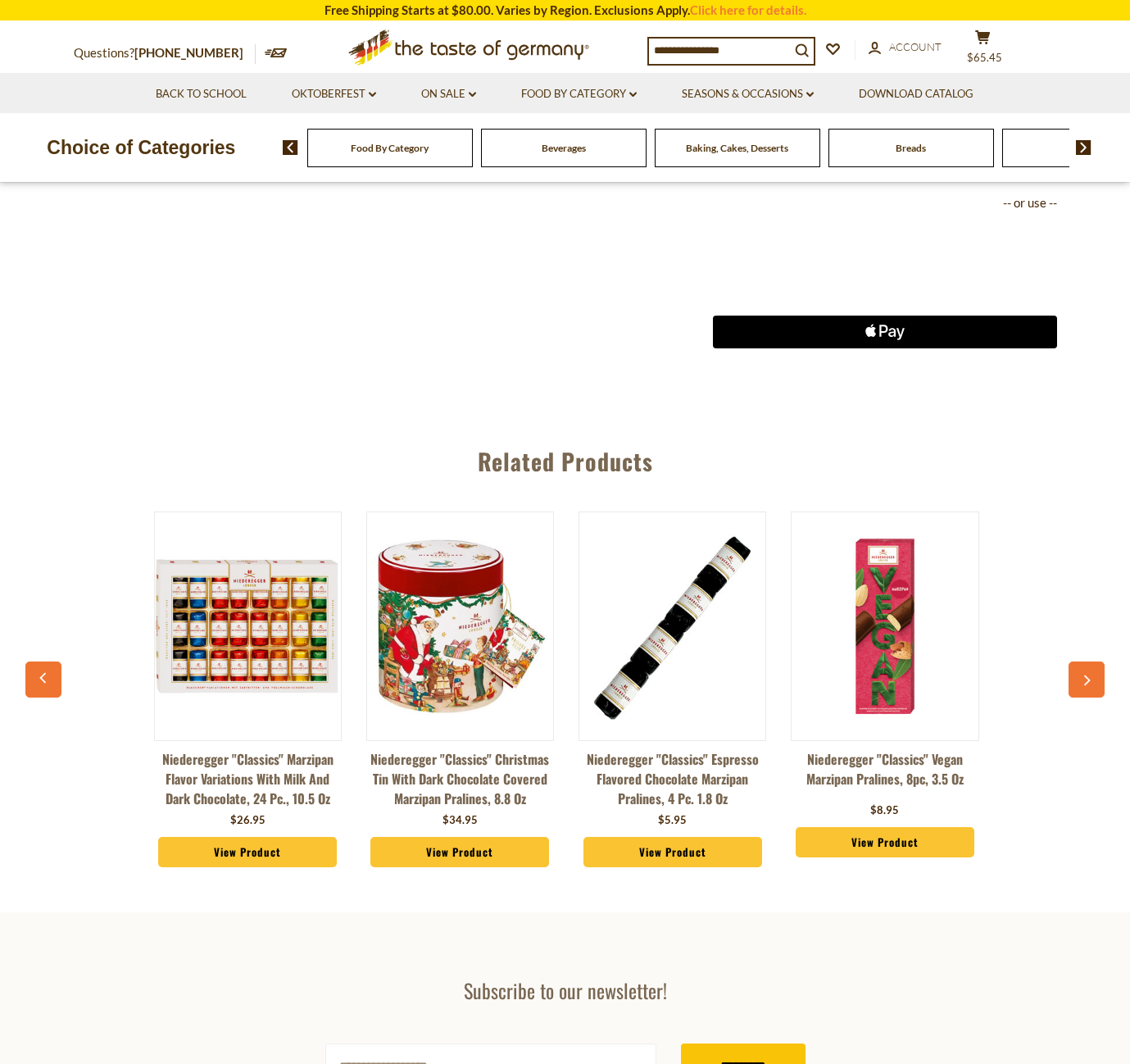
click at [1078, 670] on button "button" at bounding box center [1087, 679] width 36 height 36
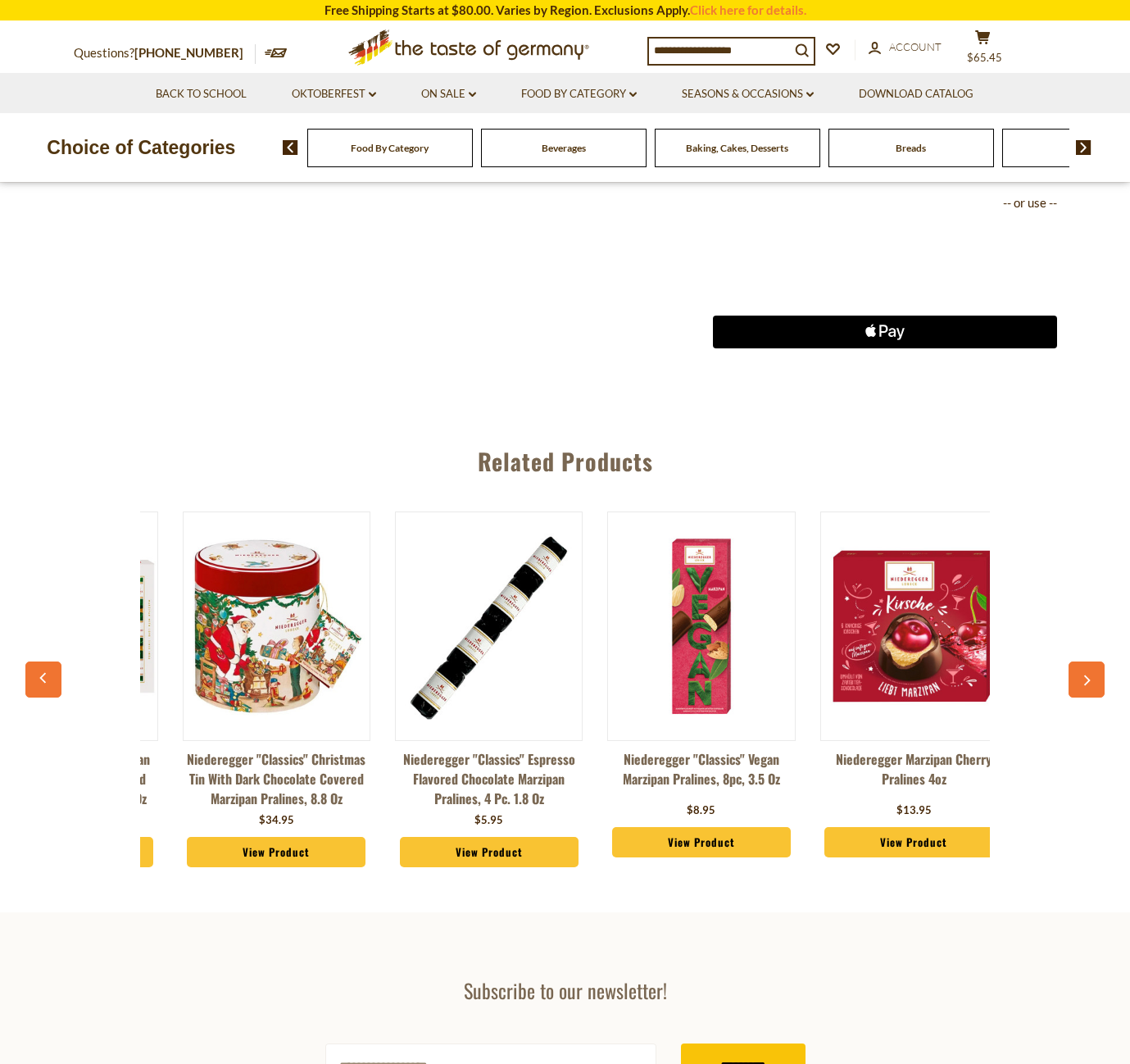
scroll to position [0, 1485]
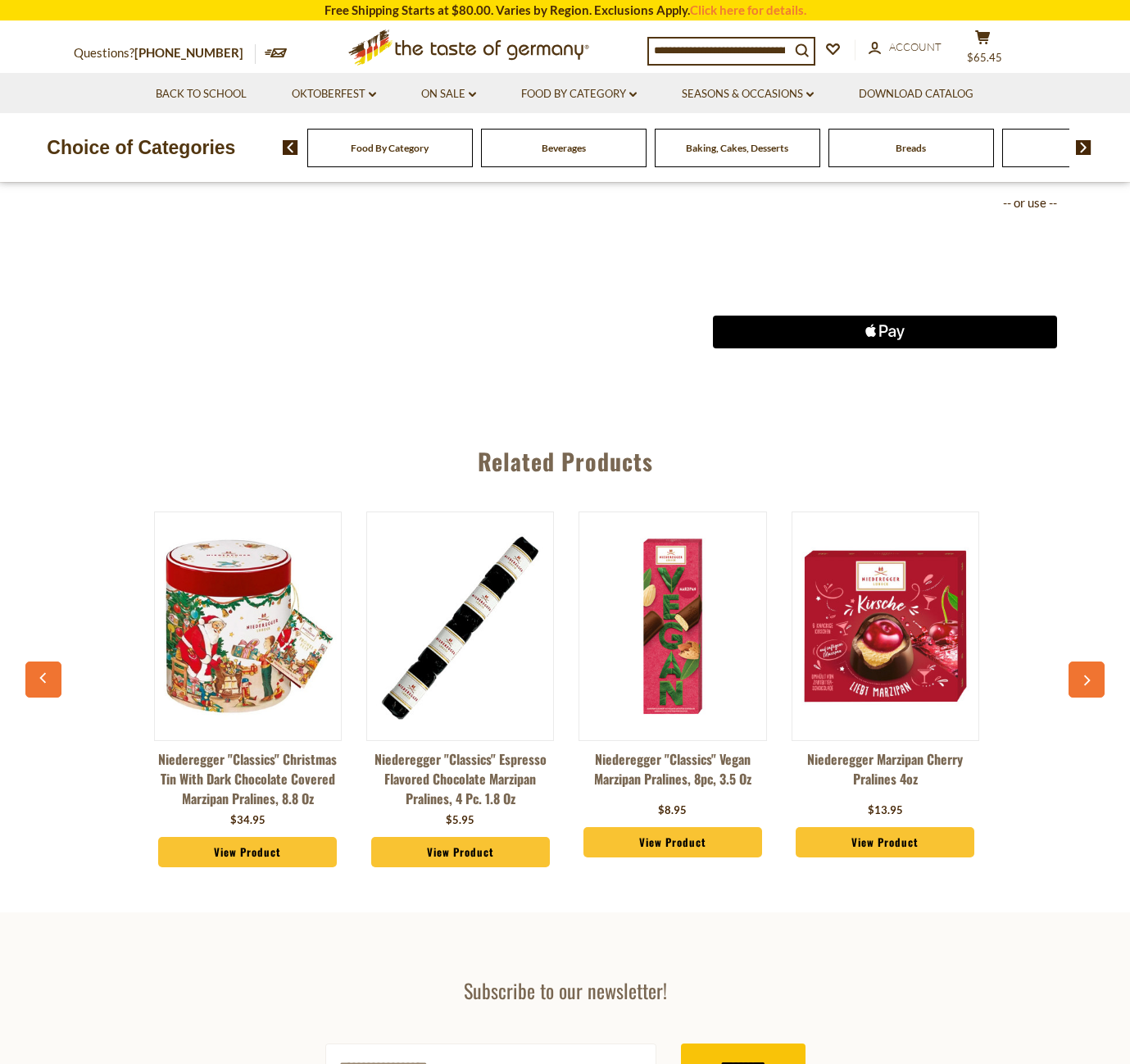
click at [50, 676] on button "button" at bounding box center [43, 679] width 36 height 36
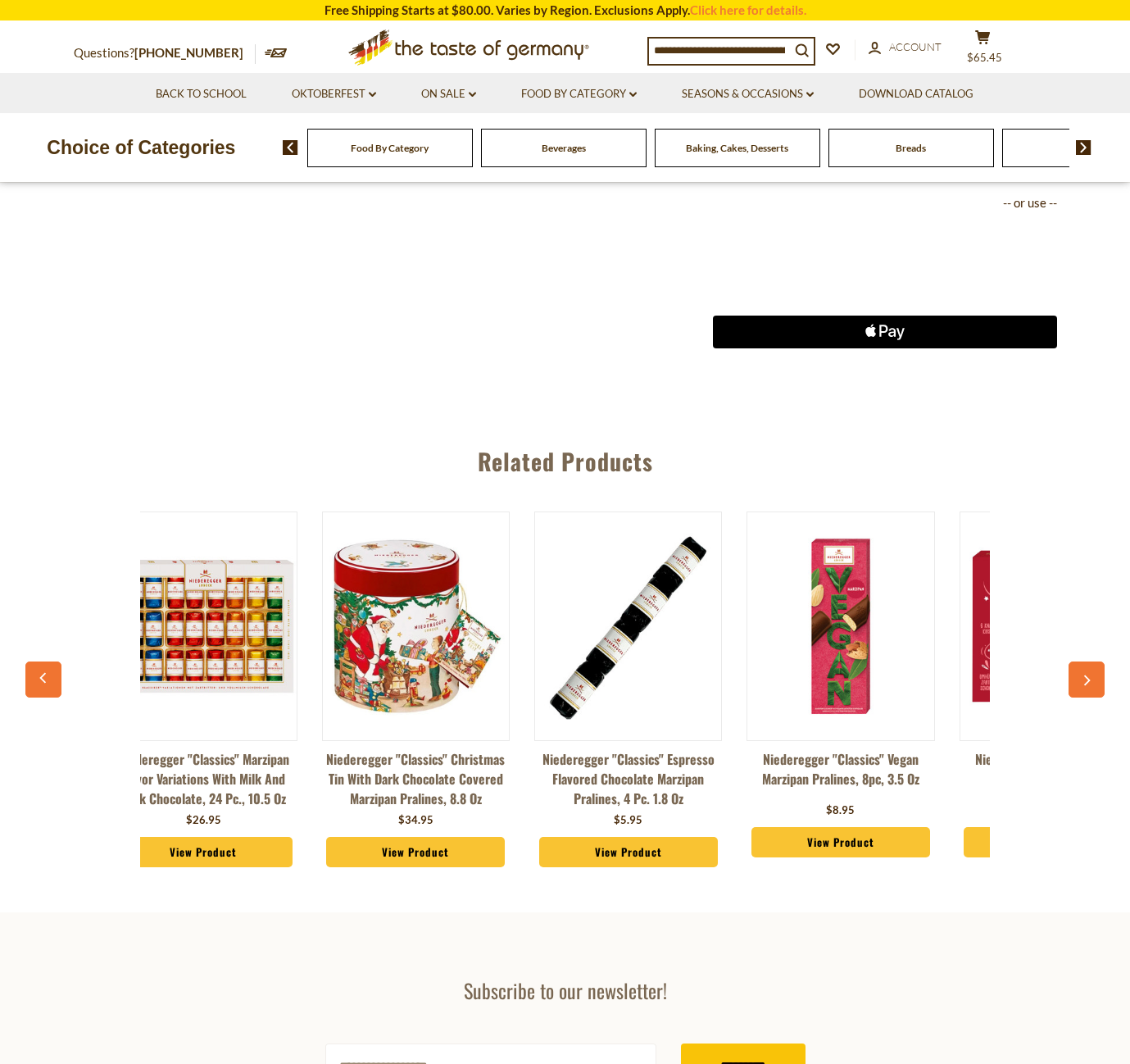
scroll to position [0, 1274]
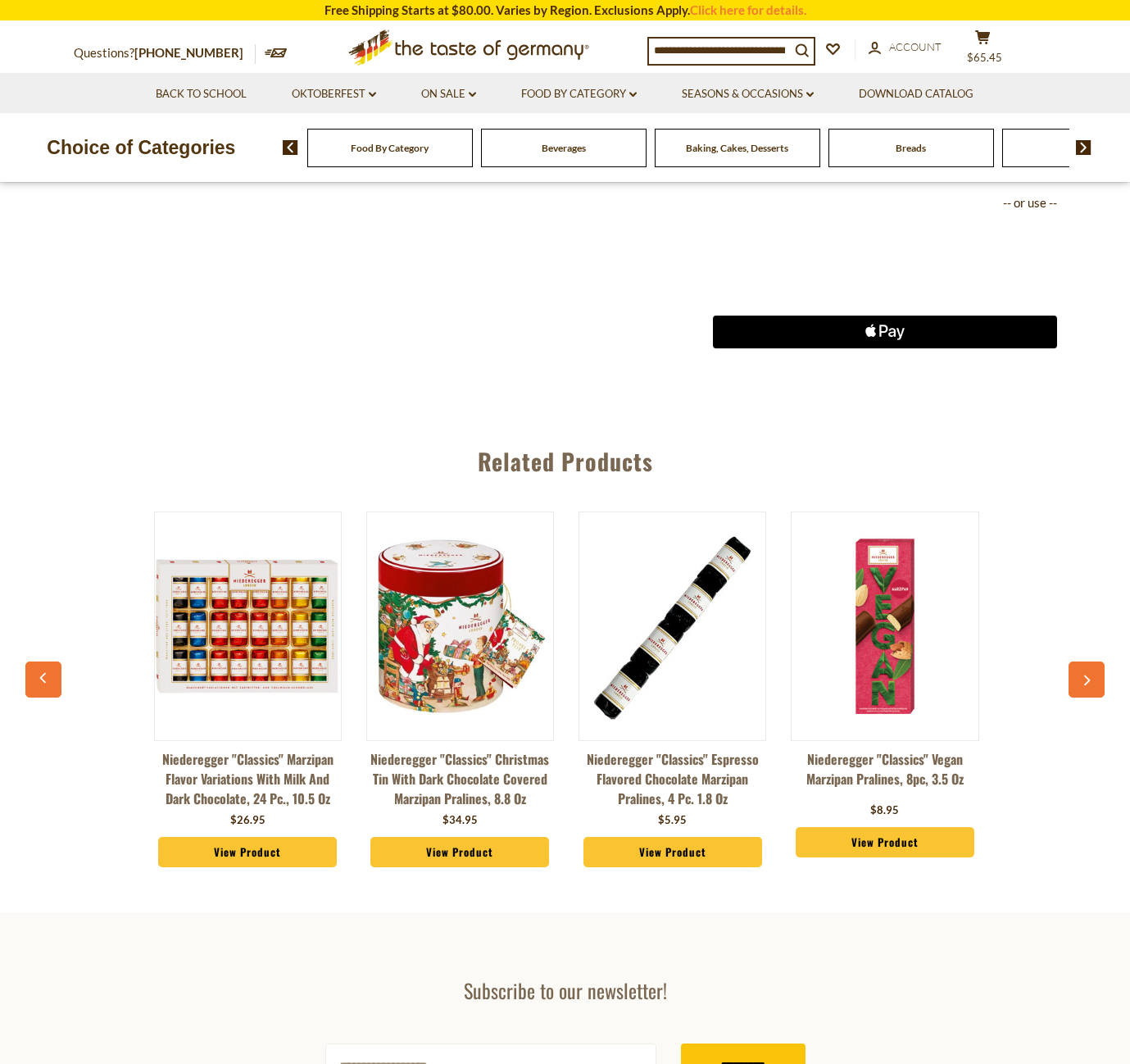
click at [242, 774] on link "Niederegger "Classics" Marzipan Flavor Variations With Milk and Dark Chocolate,…" at bounding box center [248, 779] width 188 height 59
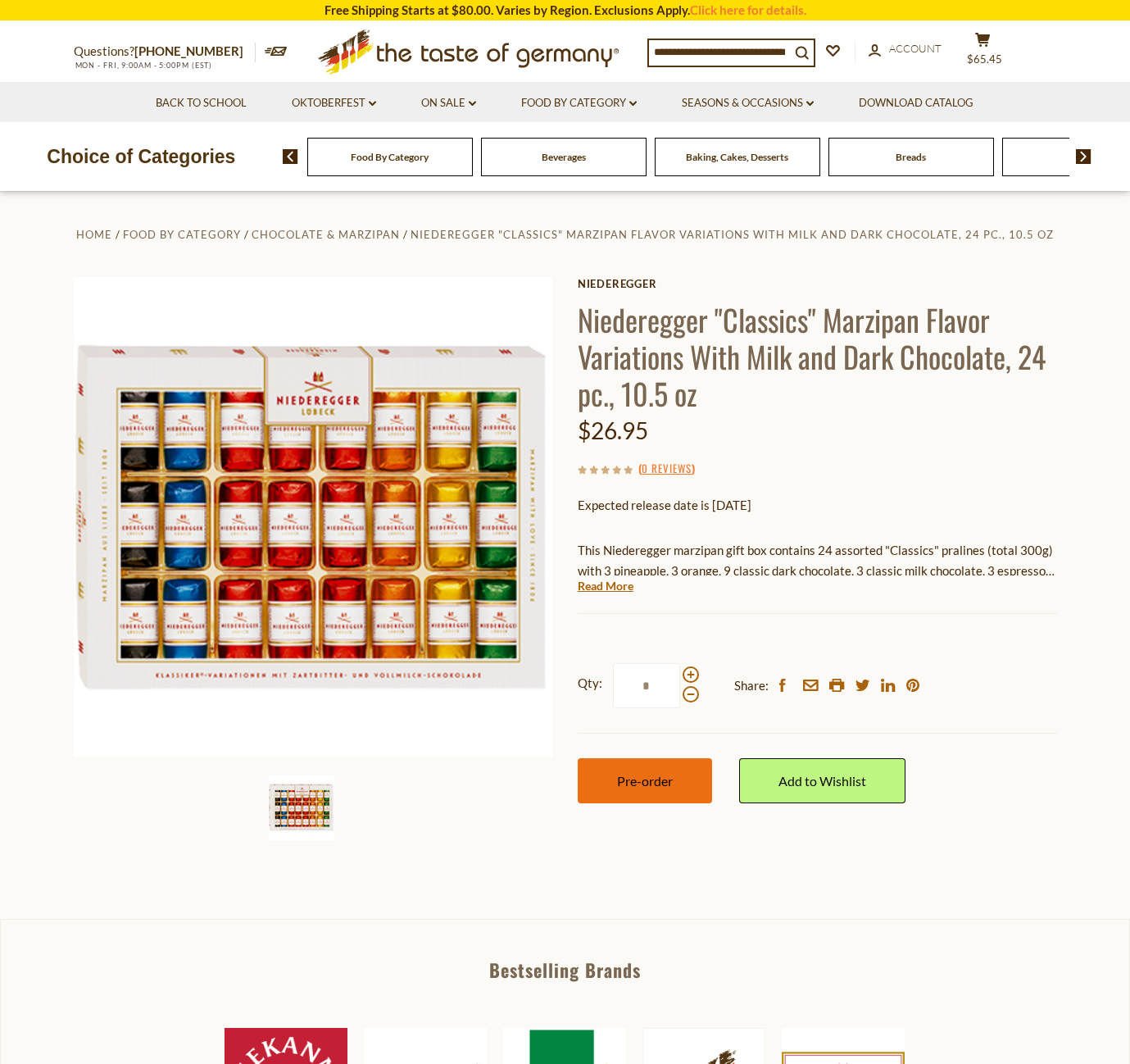
click at [671, 773] on span "Pre-order" at bounding box center [645, 780] width 56 height 16
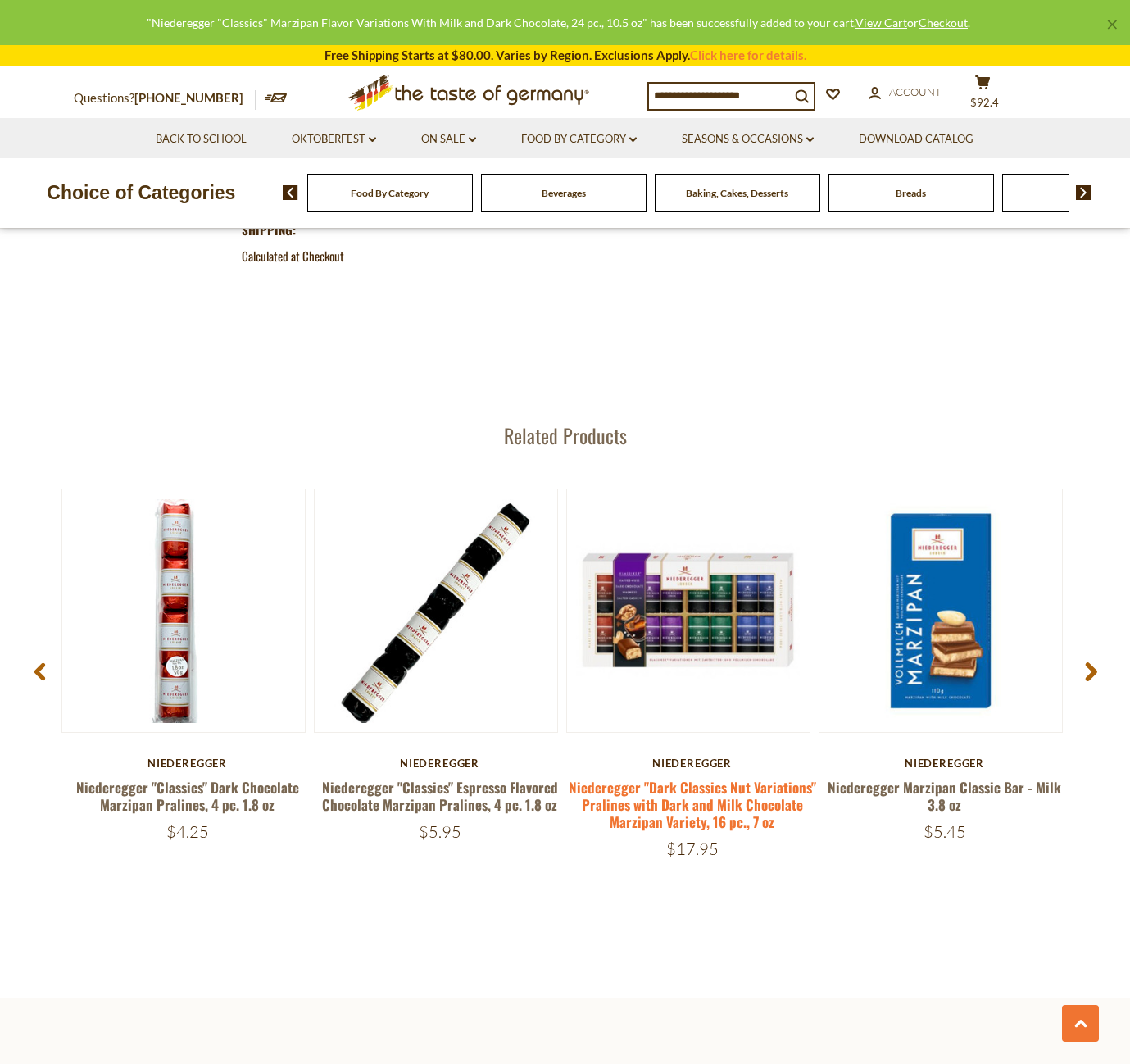
scroll to position [1956, 0]
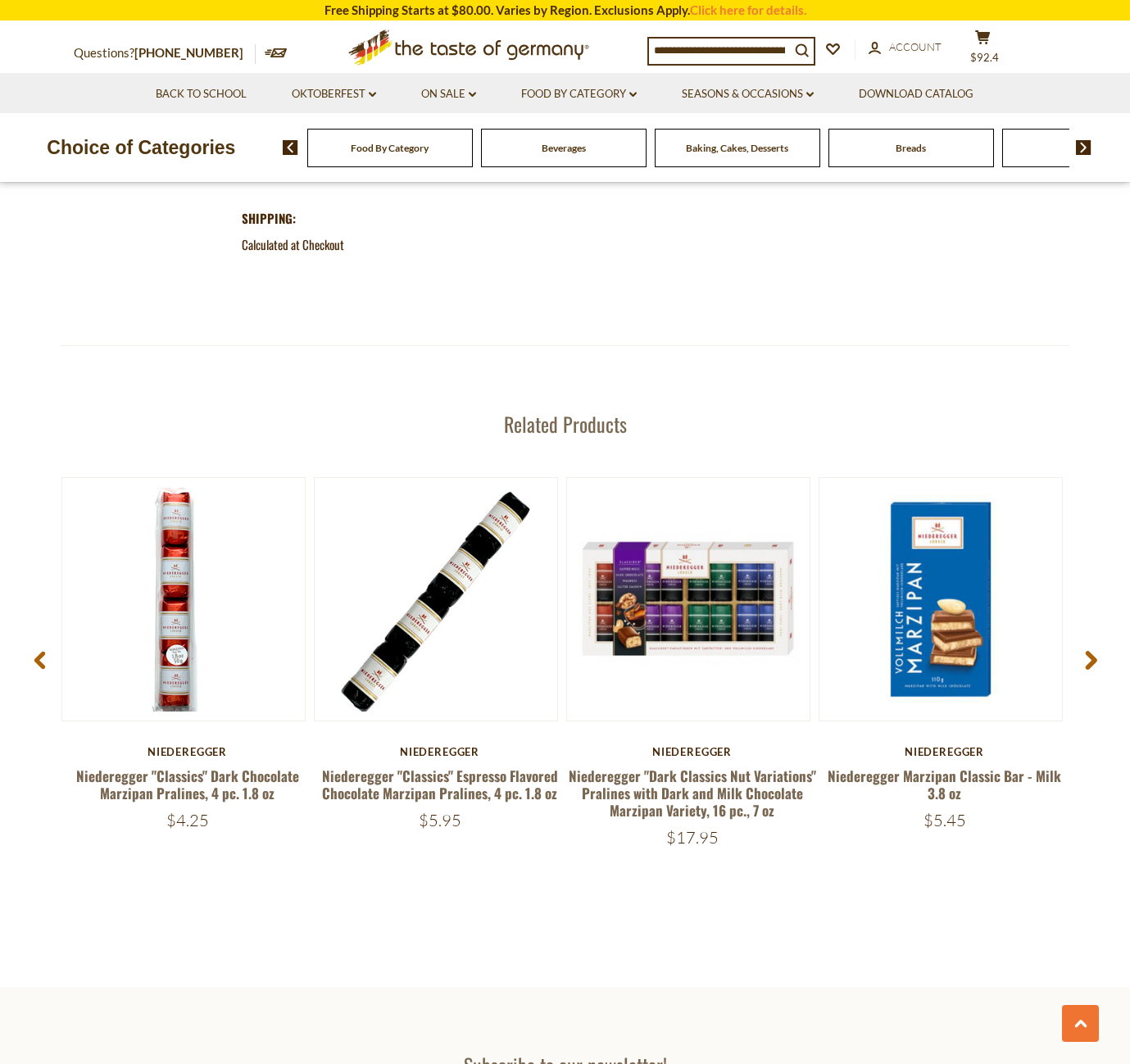
click at [1088, 655] on use at bounding box center [1091, 660] width 11 height 19
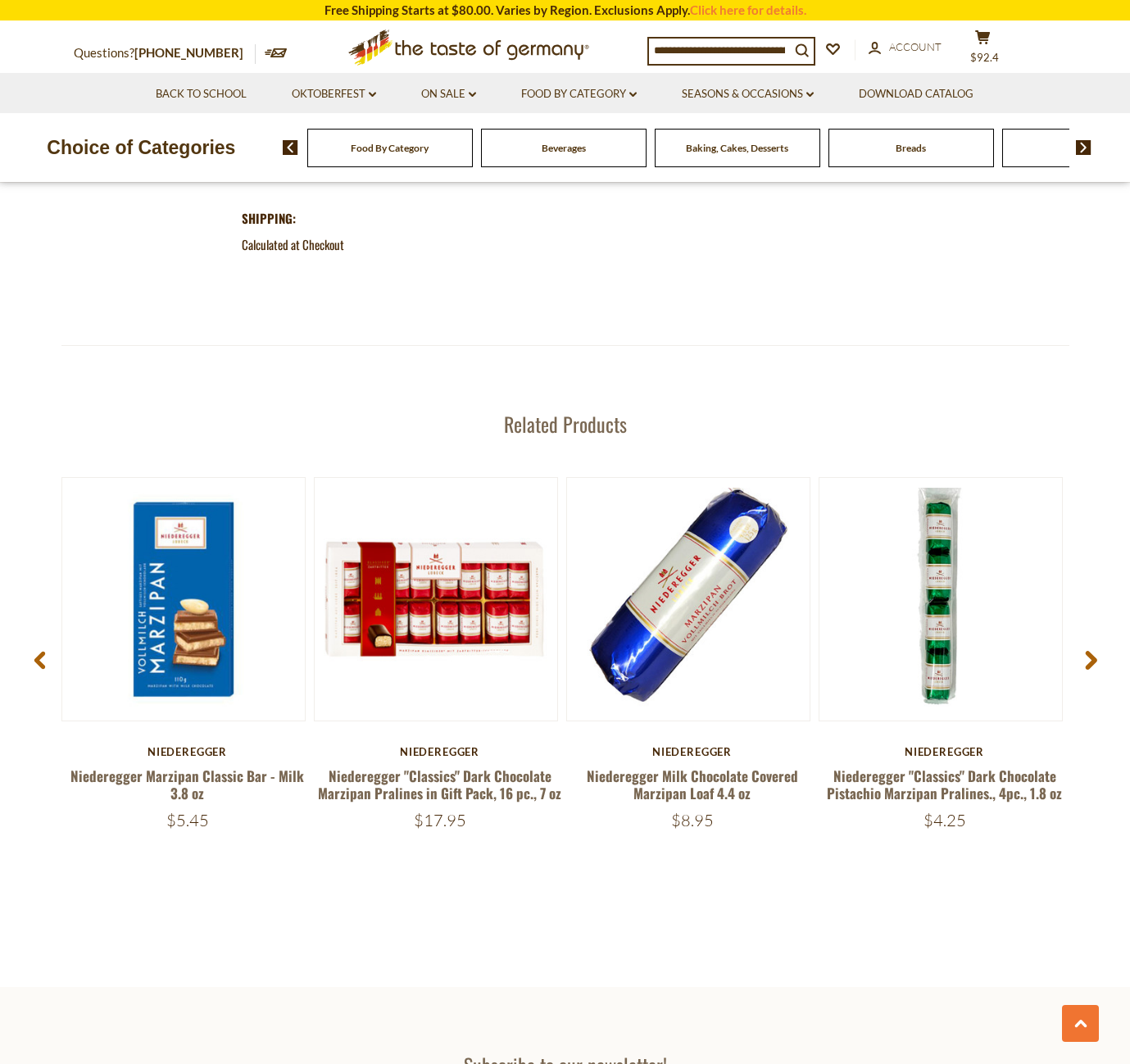
click at [1088, 655] on use at bounding box center [1091, 660] width 11 height 19
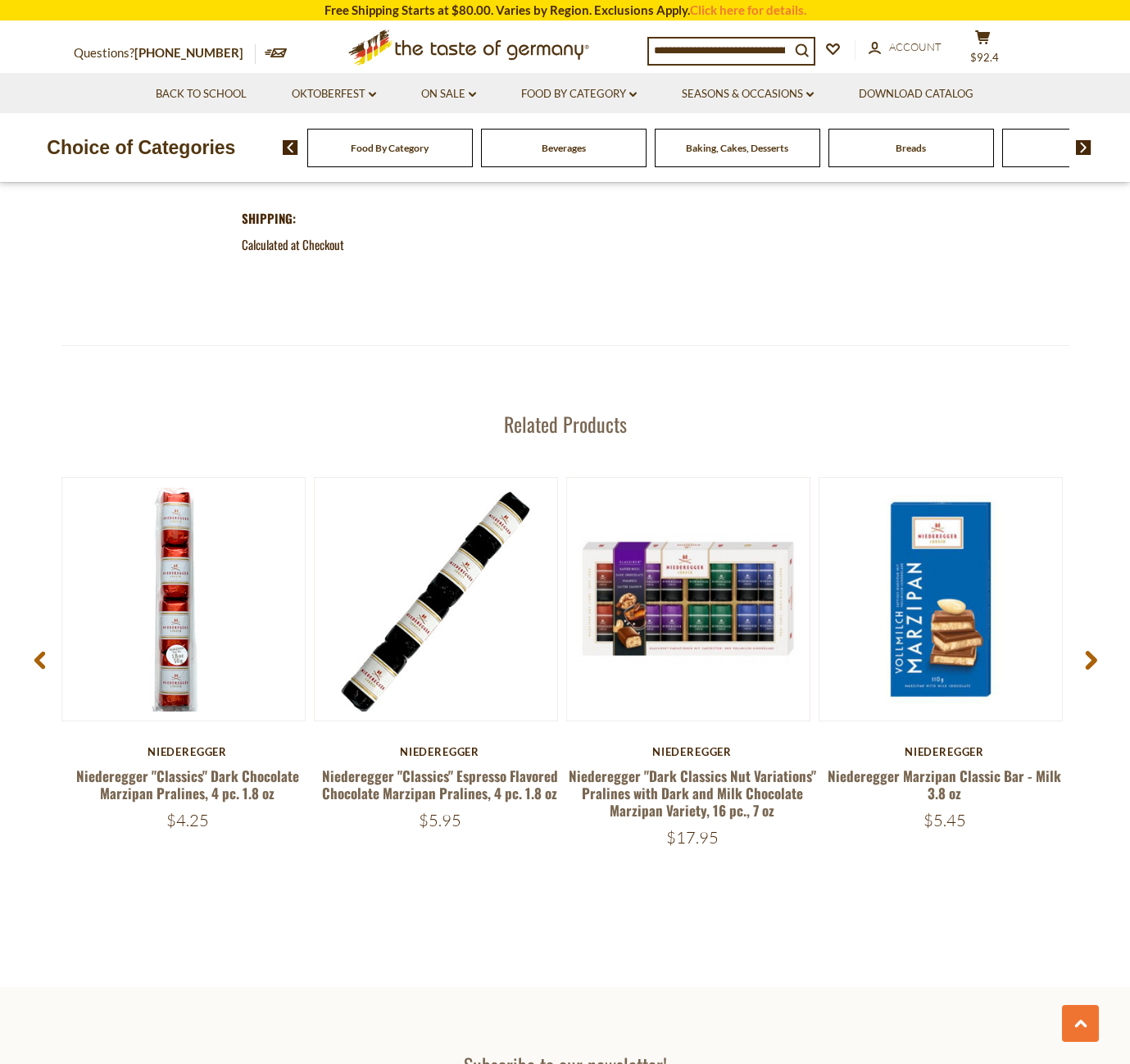
click at [1087, 655] on icon at bounding box center [1091, 660] width 12 height 20
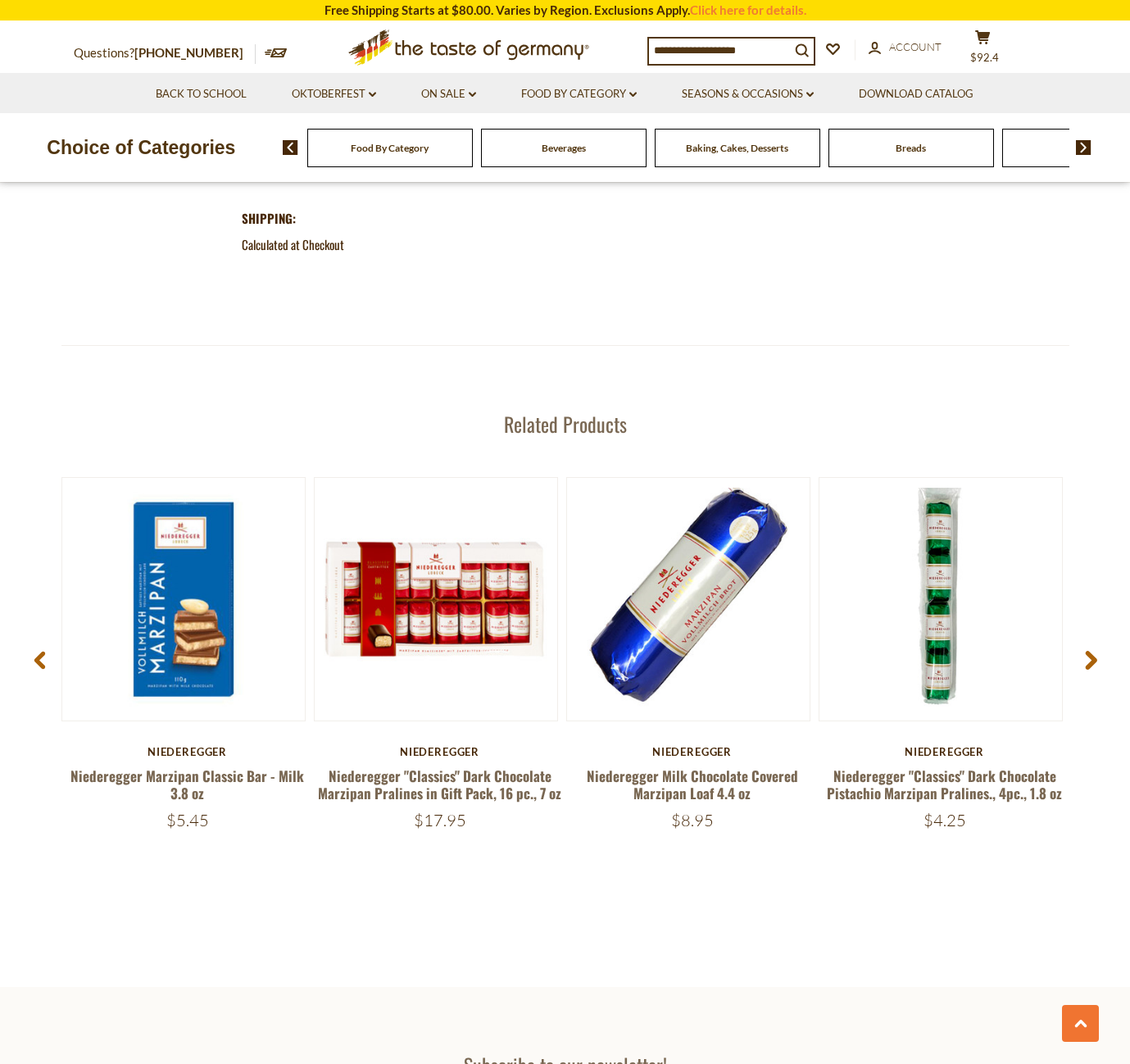
click at [1087, 655] on icon at bounding box center [1091, 660] width 12 height 20
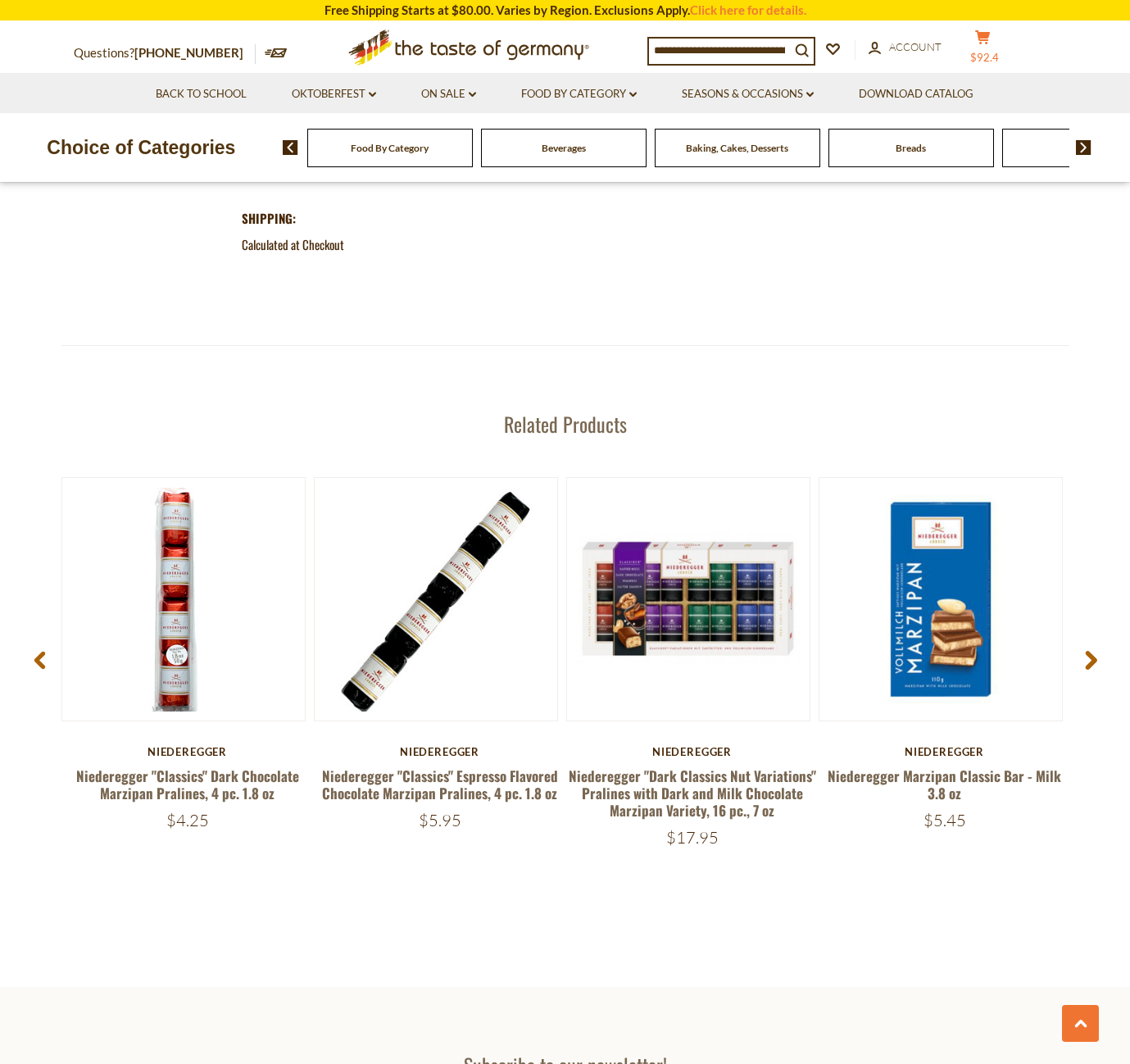
click at [989, 51] on span "$92.4" at bounding box center [984, 57] width 29 height 13
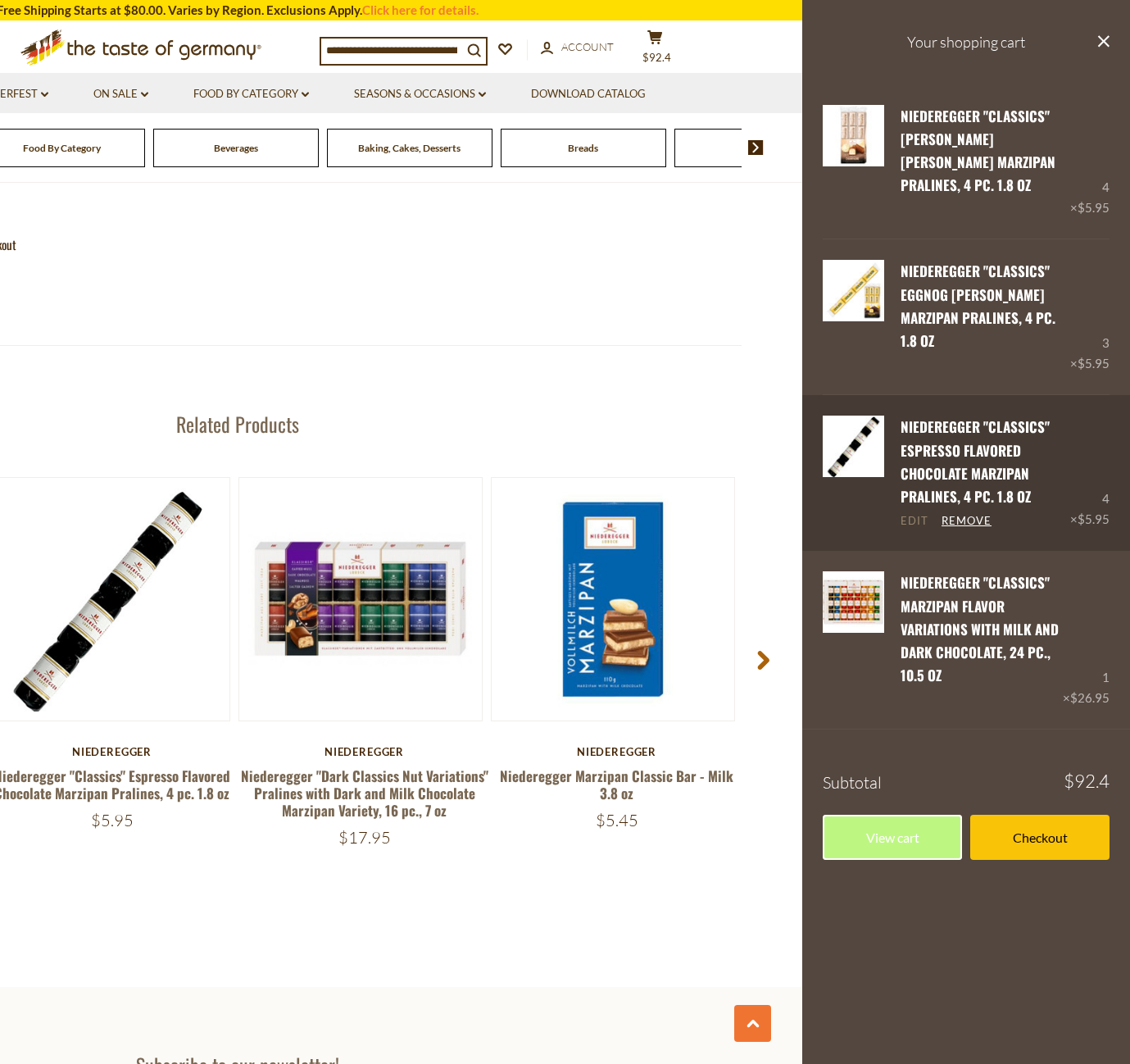
click at [913, 514] on link "Edit" at bounding box center [914, 521] width 28 height 15
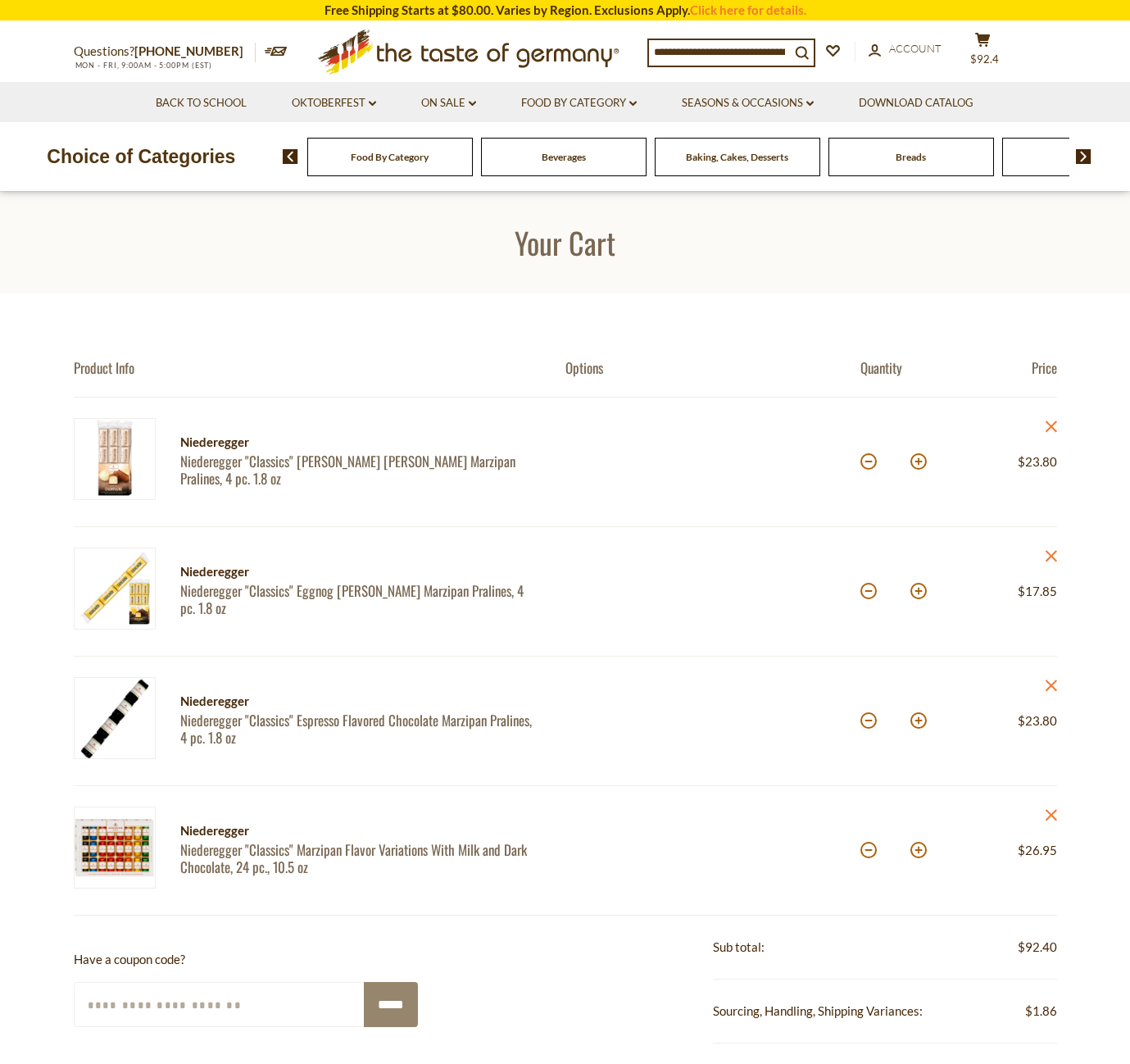
click at [868, 717] on button at bounding box center [868, 720] width 16 height 16
type input "*"
click at [871, 588] on button at bounding box center [868, 591] width 16 height 16
type input "*"
click at [737, 151] on span "Baking, Cakes, Desserts" at bounding box center [736, 157] width 103 height 12
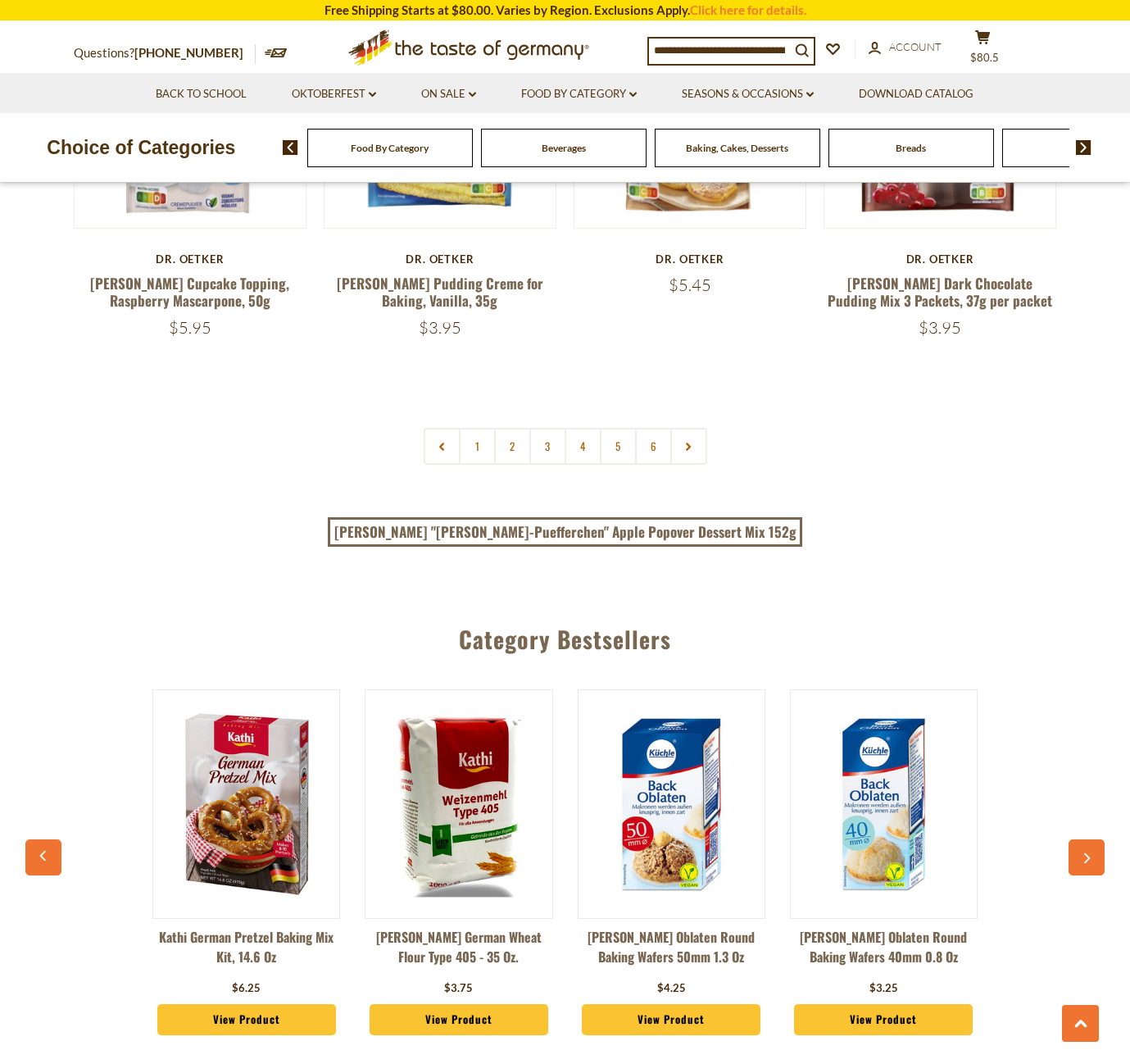
scroll to position [3843, 0]
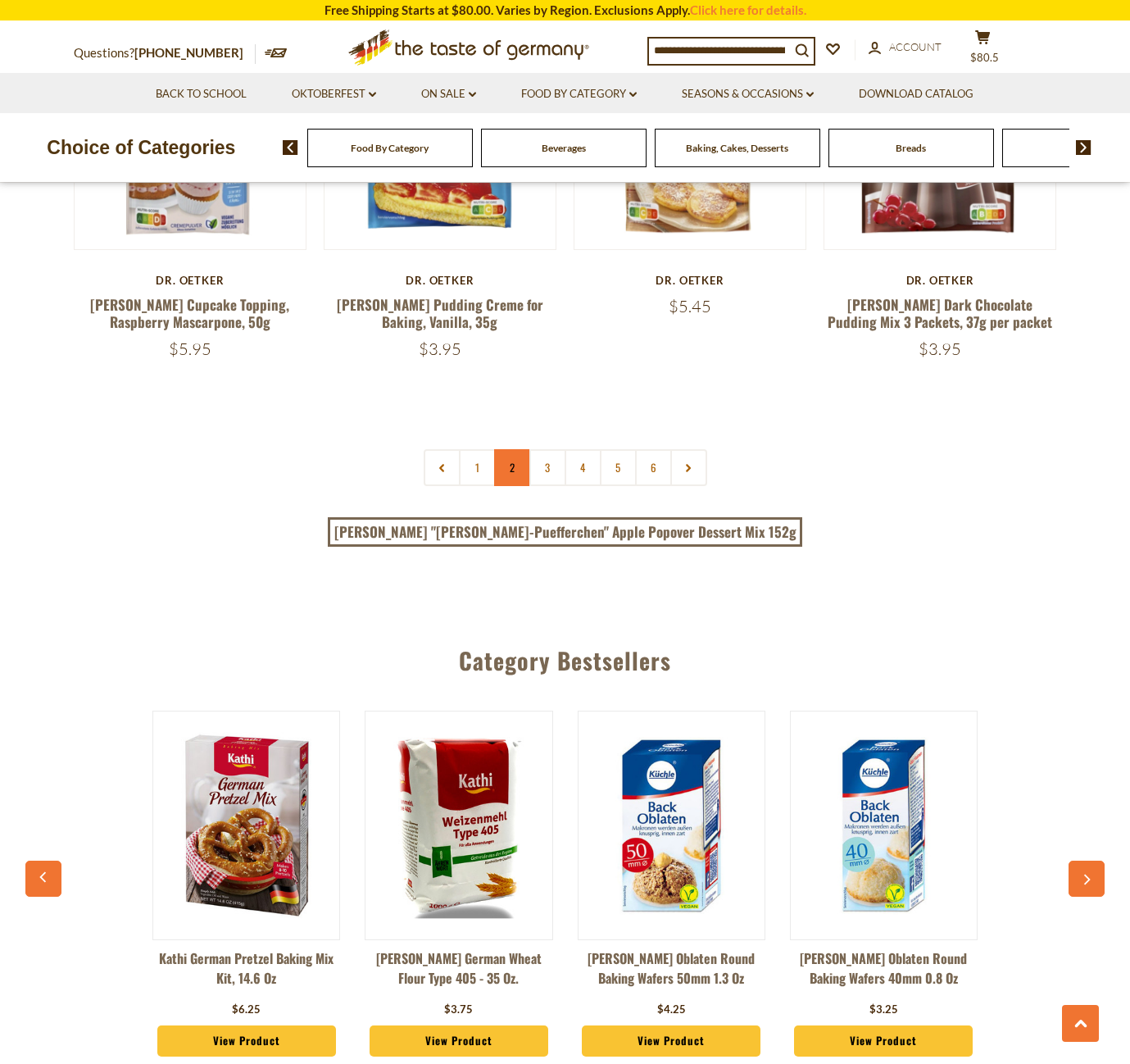
click at [499, 450] on link "2" at bounding box center [512, 468] width 37 height 37
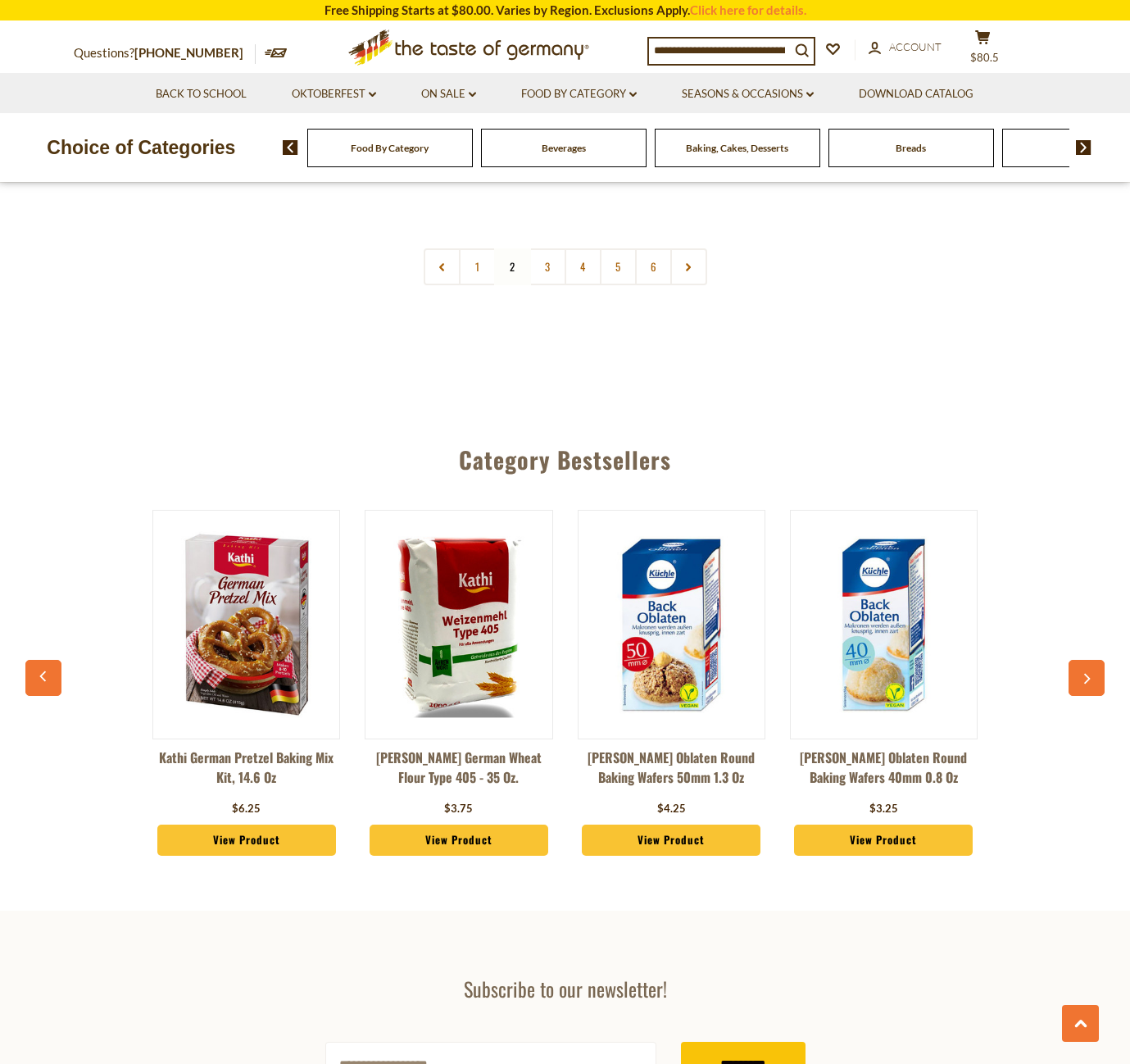
scroll to position [4024, 0]
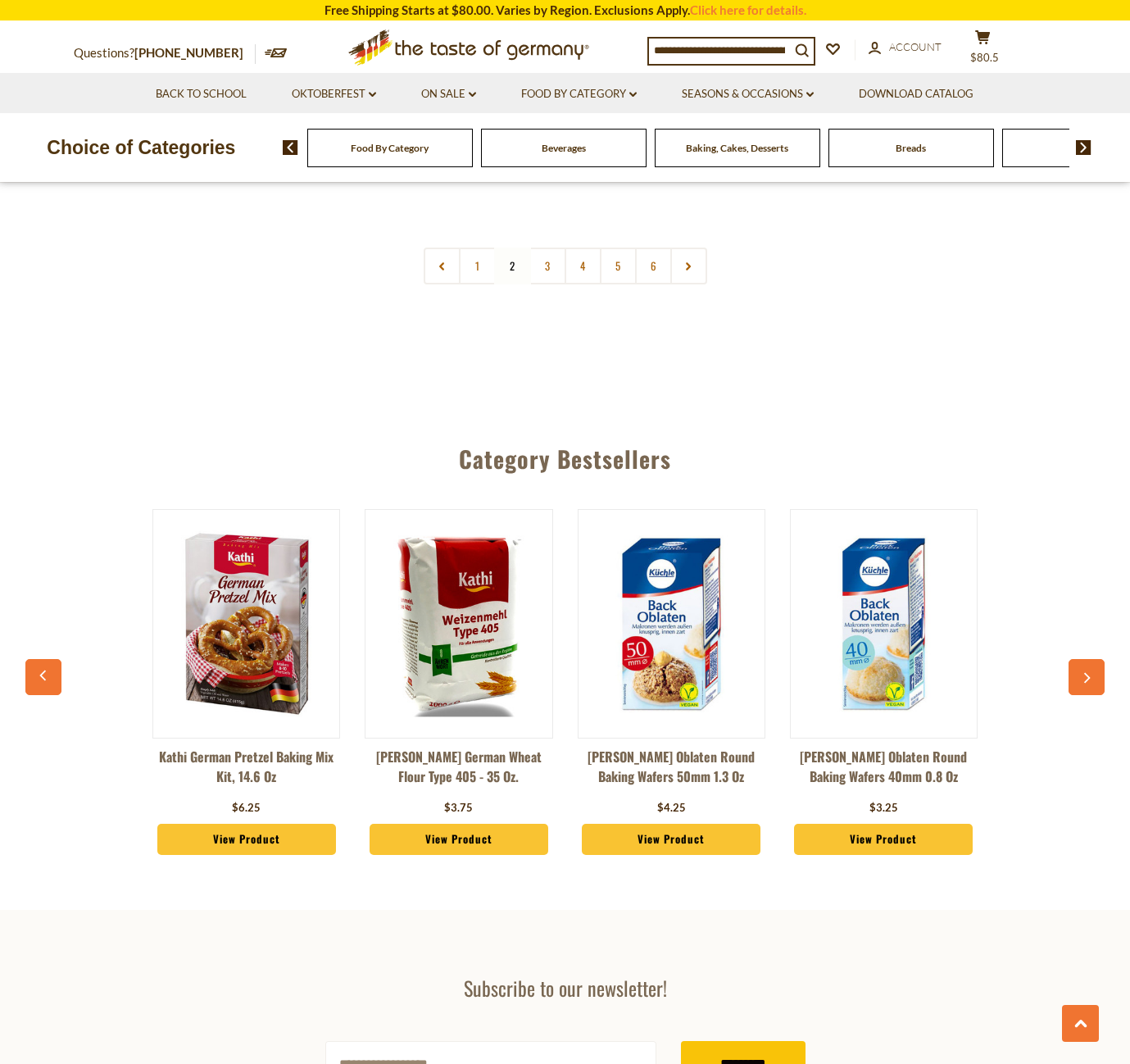
click at [545, 248] on link "3" at bounding box center [547, 266] width 37 height 37
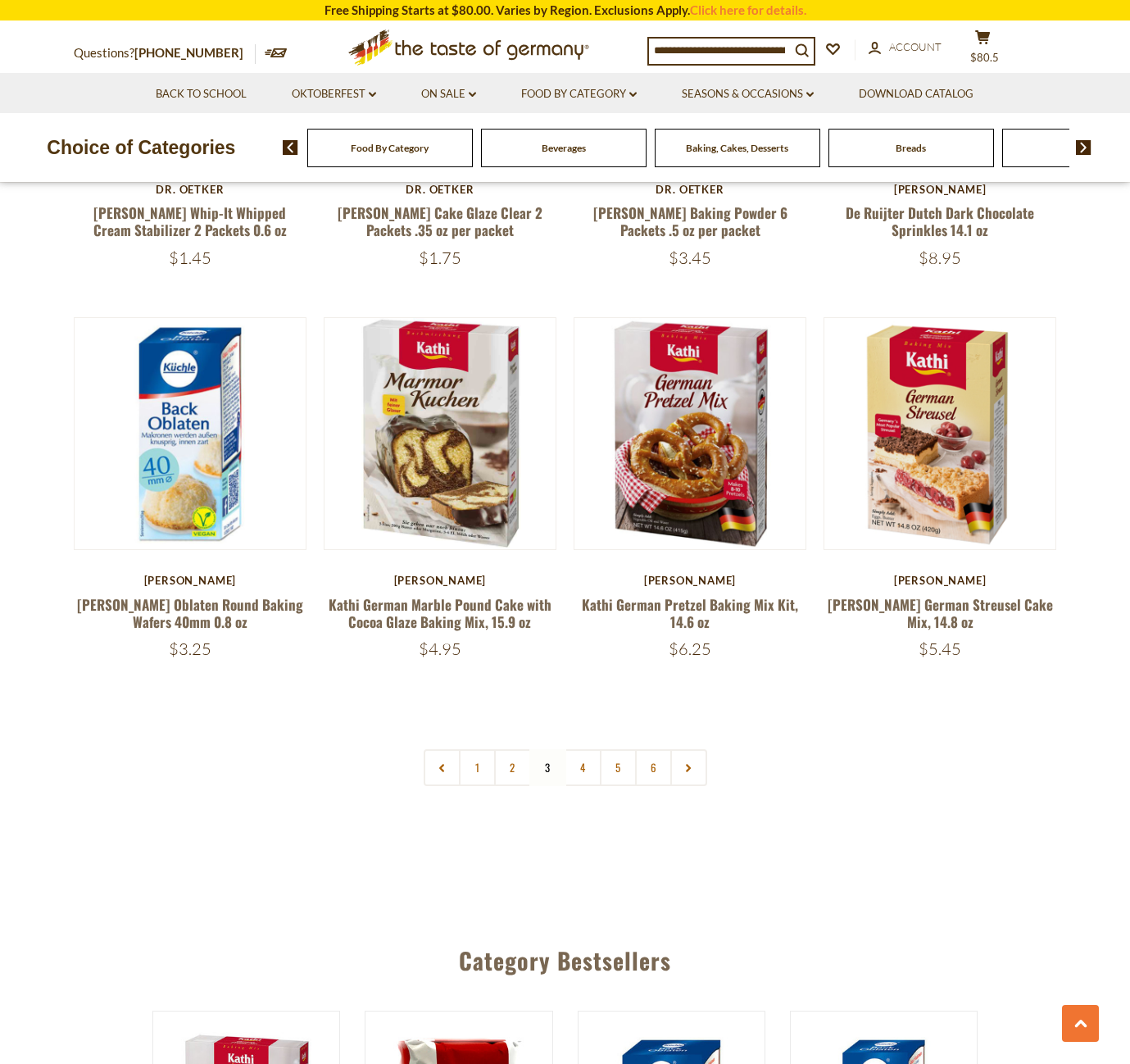
scroll to position [3536, 0]
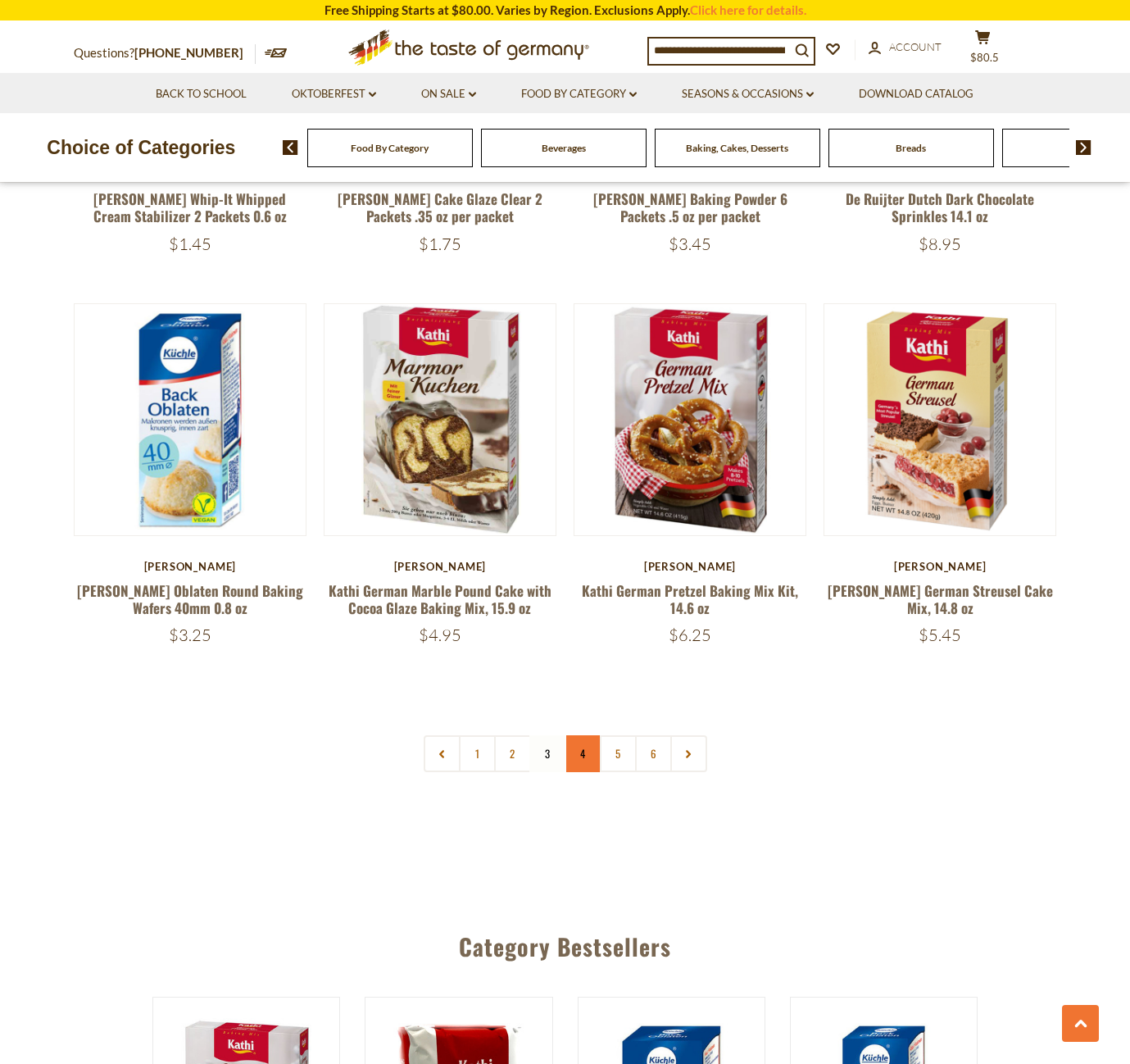
click at [585, 735] on link "4" at bounding box center [582, 753] width 37 height 37
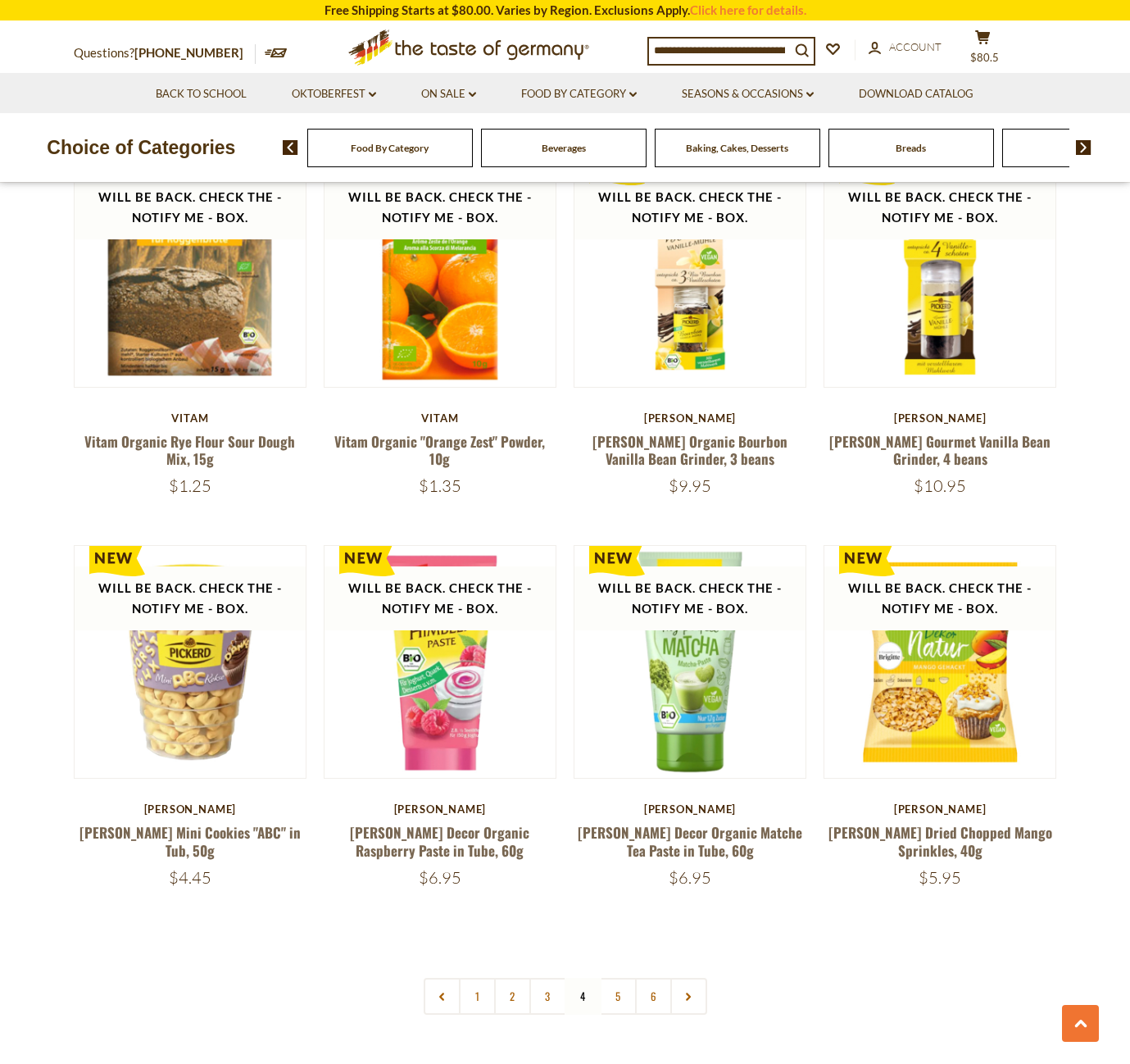
scroll to position [3295, 0]
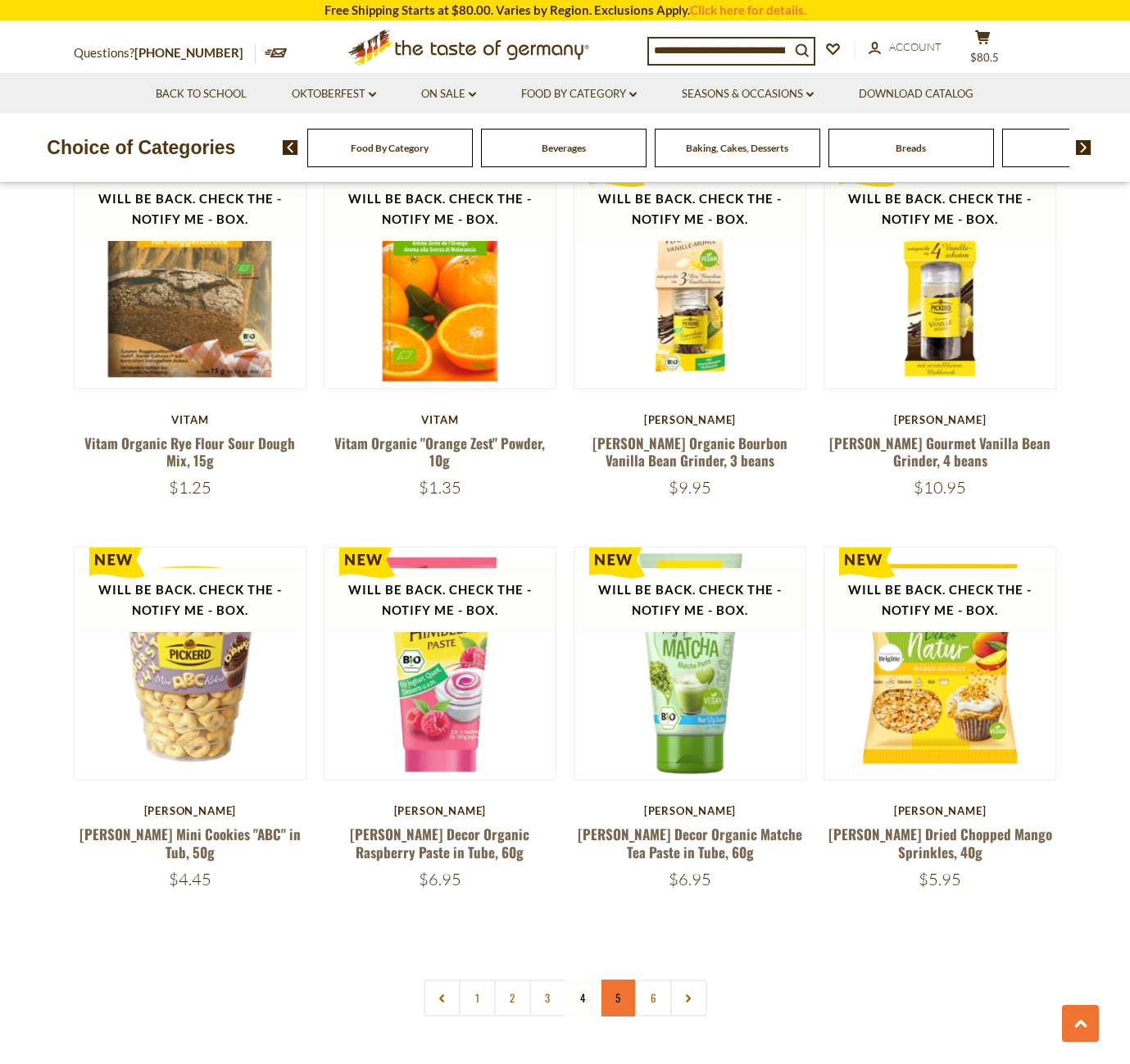
click at [618, 980] on link "5" at bounding box center [617, 998] width 37 height 37
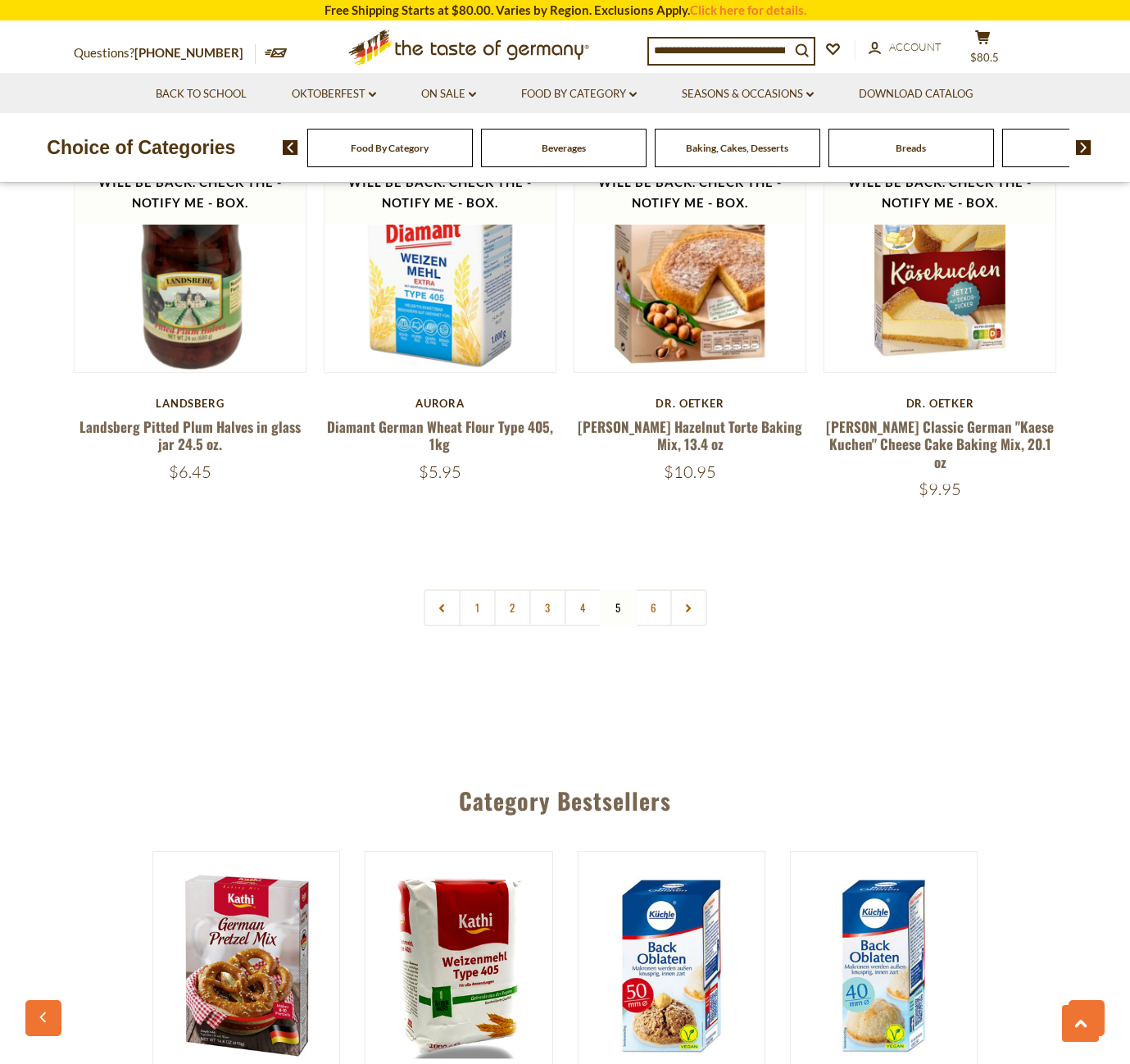
scroll to position [3665, 0]
click at [658, 588] on link "6" at bounding box center [653, 606] width 37 height 37
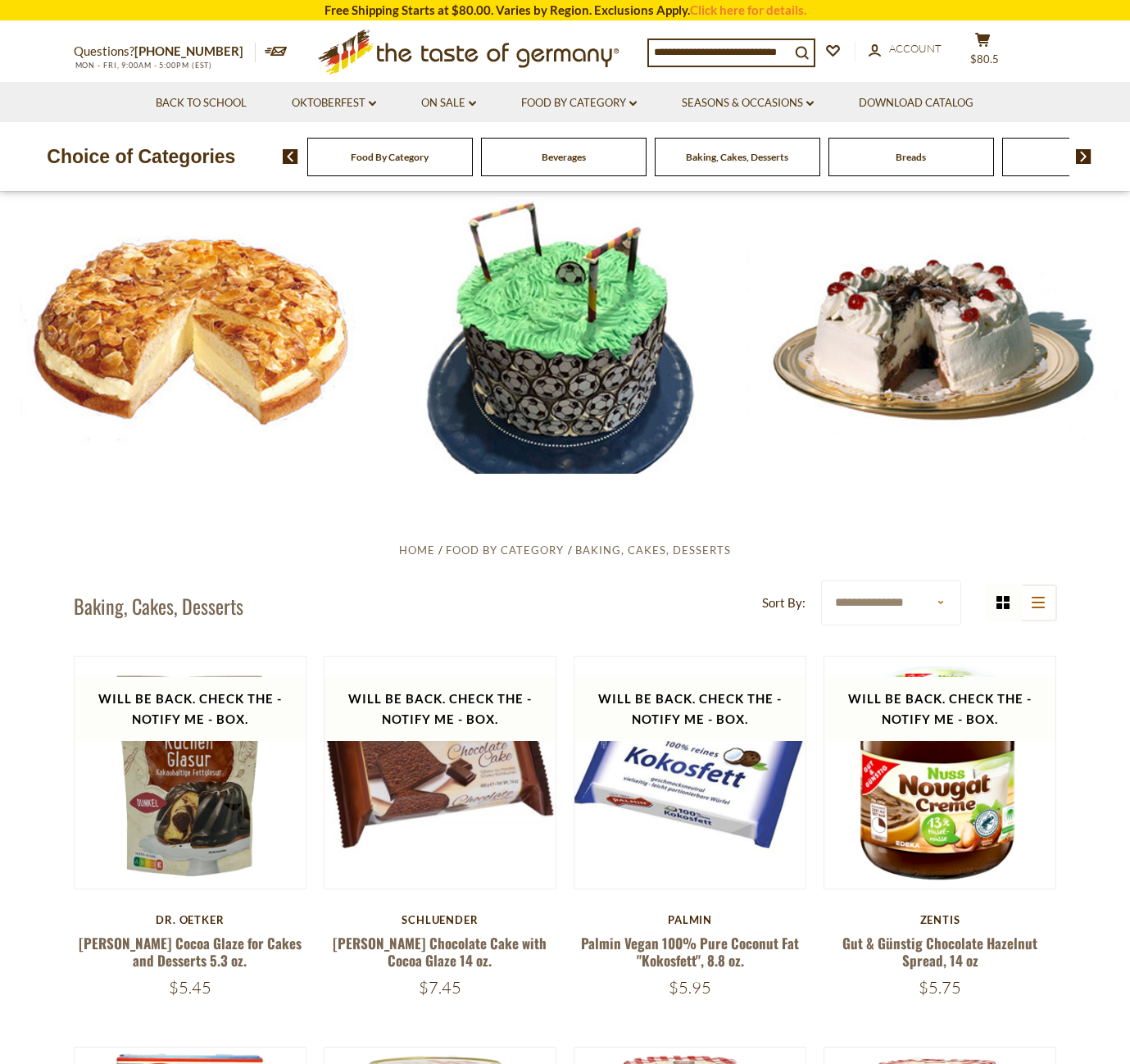
scroll to position [0, 0]
click at [999, 53] on span "$80.5" at bounding box center [984, 59] width 29 height 13
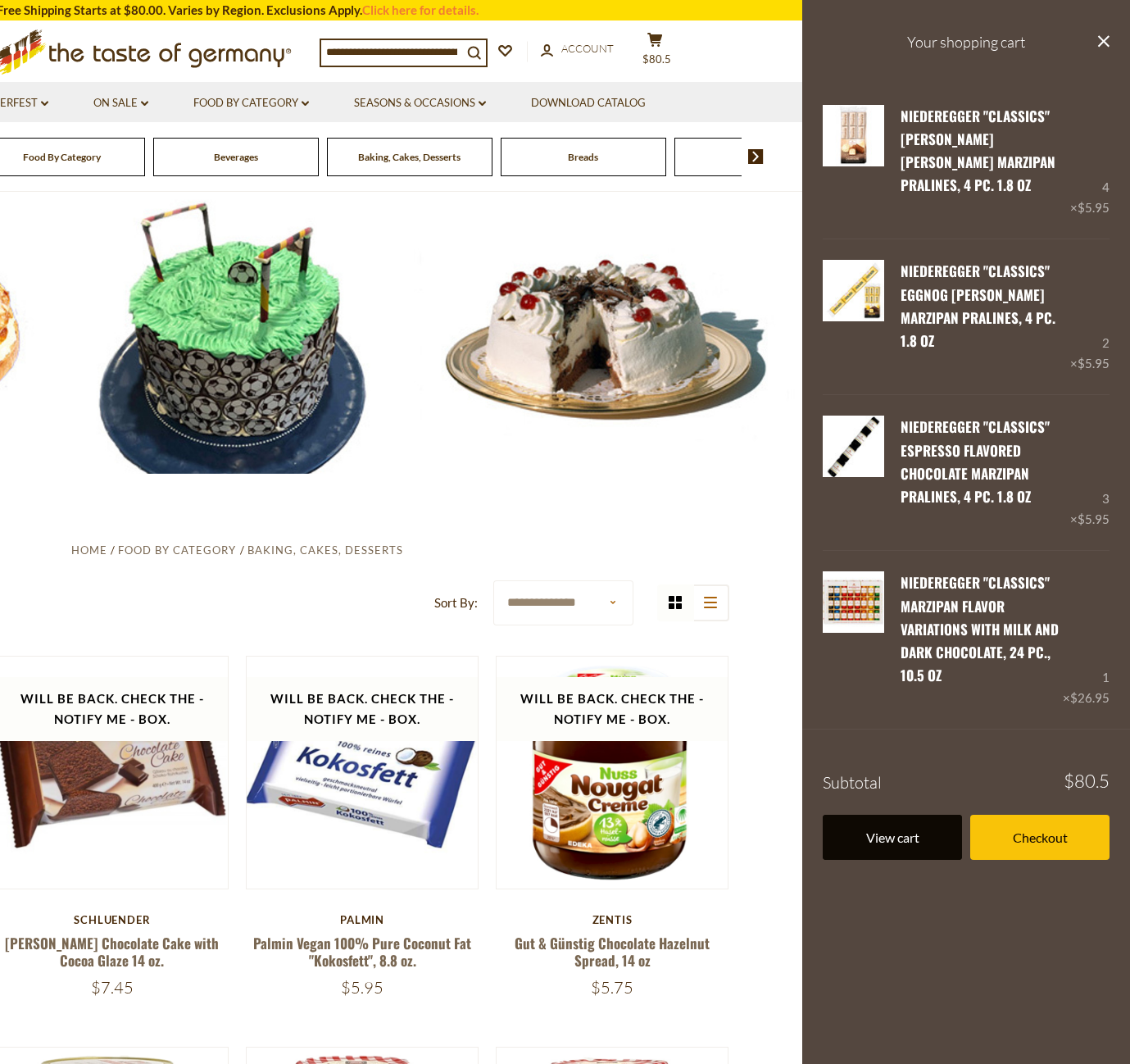
click at [882, 815] on link "View cart" at bounding box center [892, 837] width 139 height 45
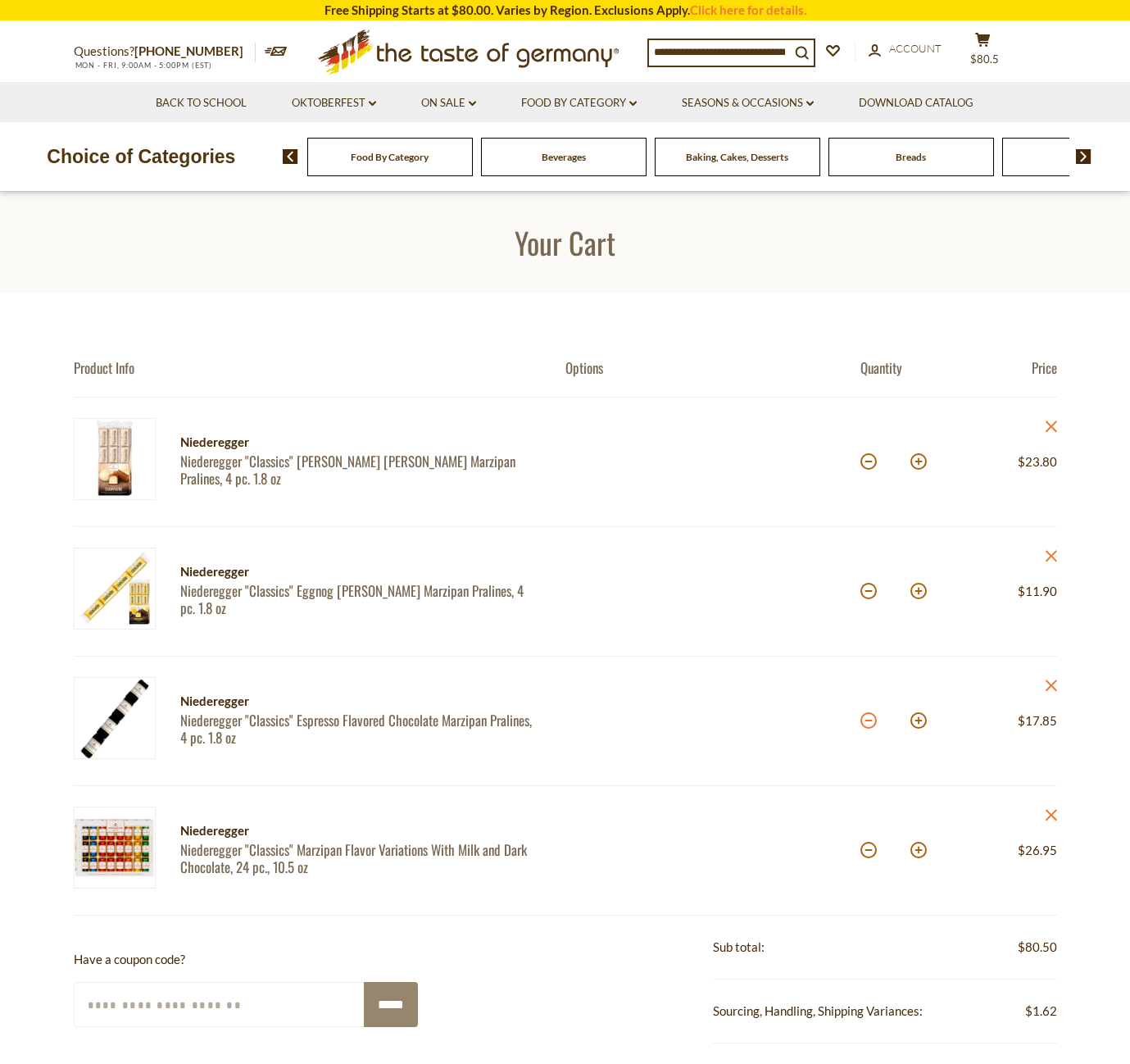
click at [868, 719] on button at bounding box center [868, 720] width 16 height 16
type input "*"
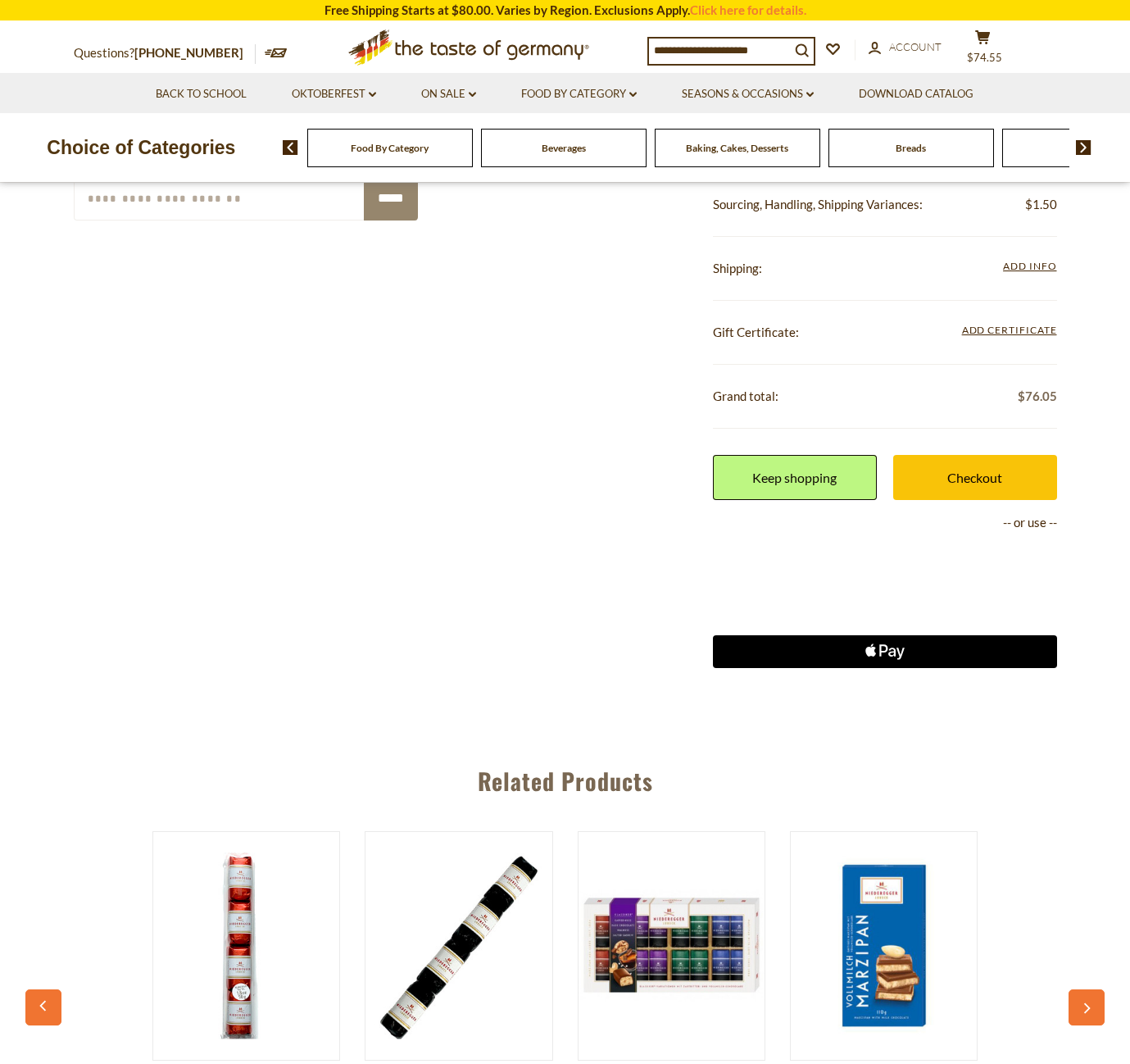
scroll to position [806, 0]
